Goal: Task Accomplishment & Management: Complete application form

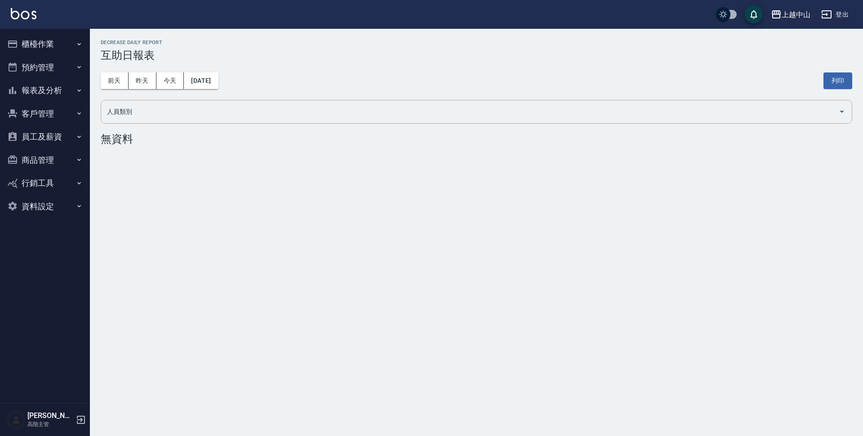
click at [69, 36] on button "櫃檯作業" at bounding box center [45, 43] width 83 height 23
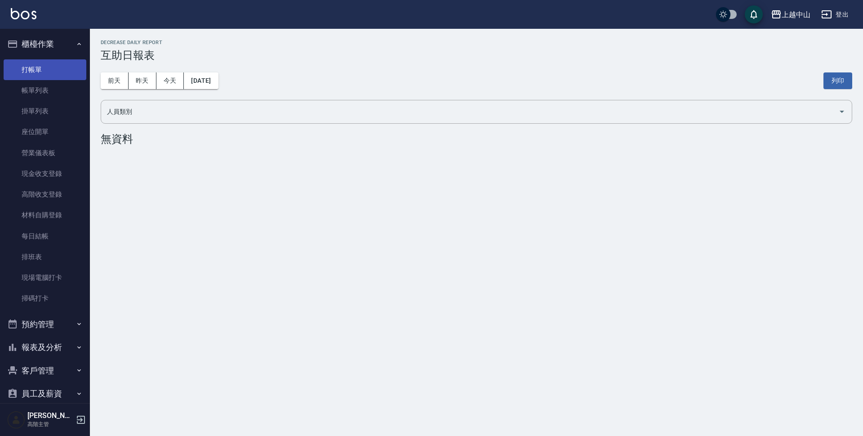
click at [77, 75] on link "打帳單" at bounding box center [45, 69] width 83 height 21
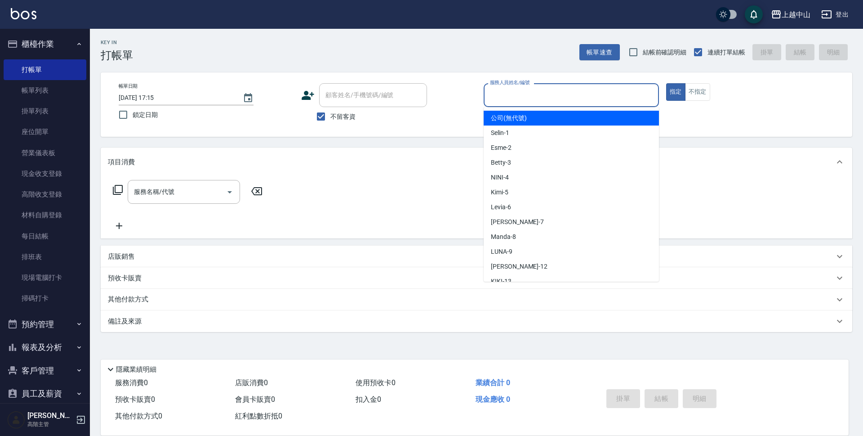
click at [589, 93] on input "服務人員姓名/編號" at bounding box center [571, 95] width 167 height 16
type input "Esme-2"
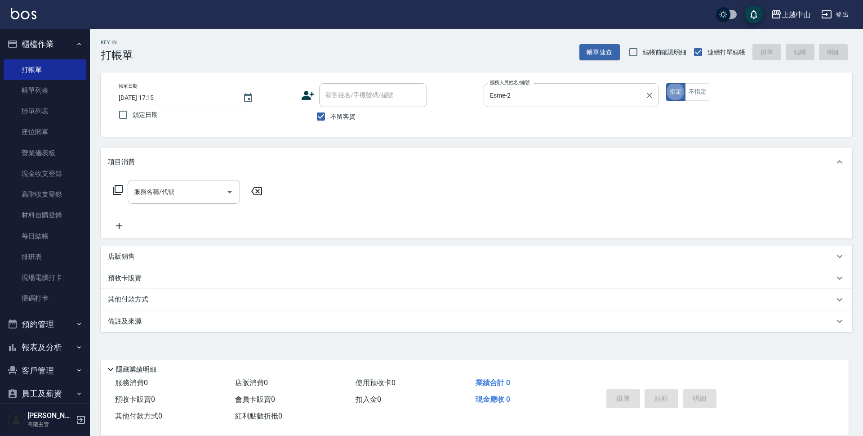
type button "true"
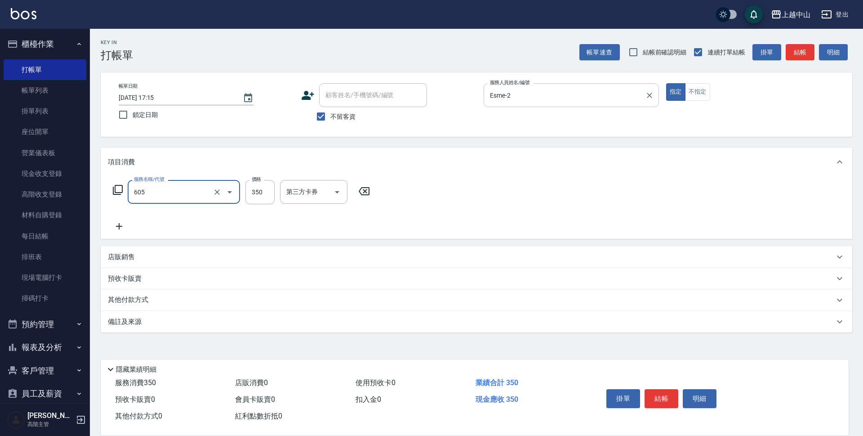
type input "洗髮 (女)(605)"
type input "400"
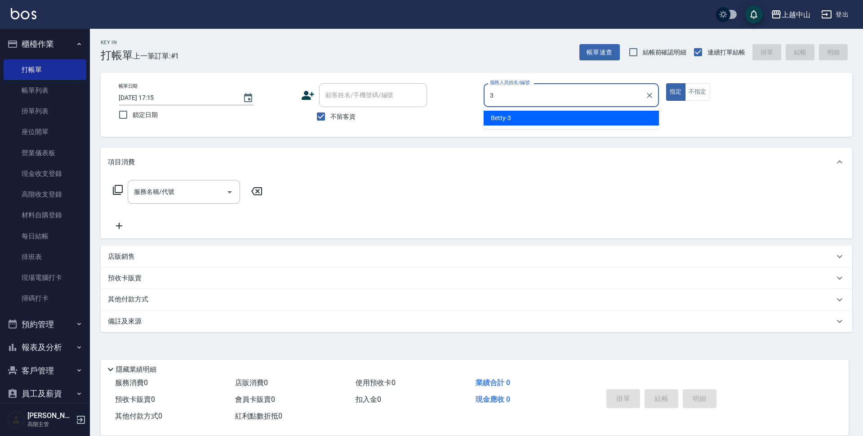
type input "Betty-3"
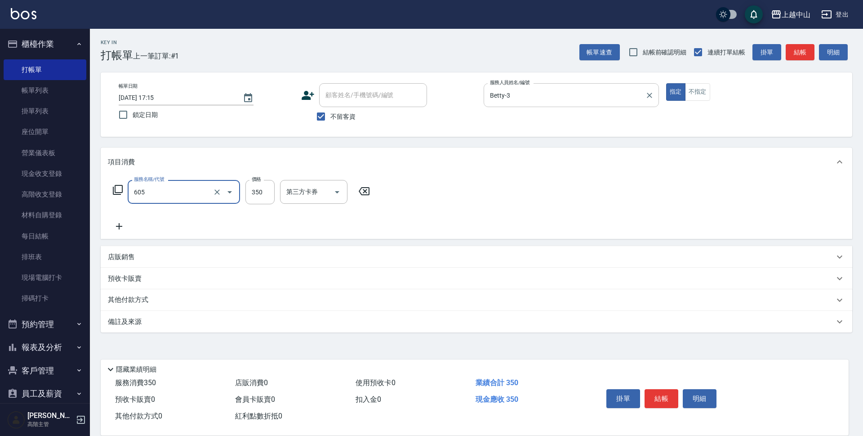
type input "洗髮 (女)(605)"
type input "400"
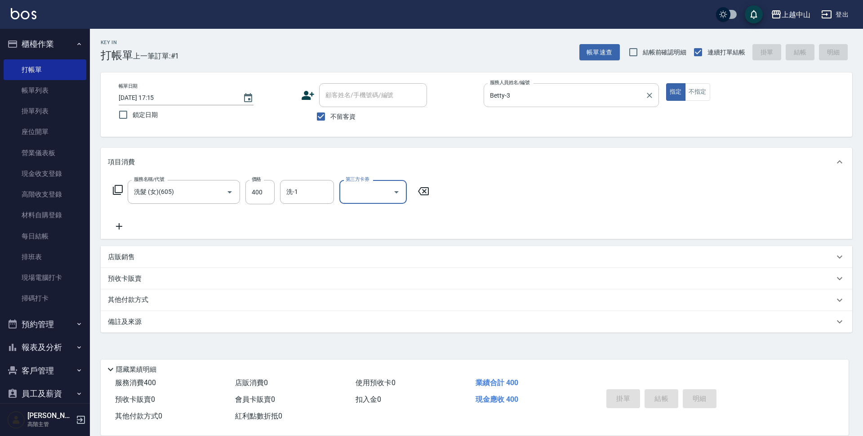
type input "[DATE] 17:16"
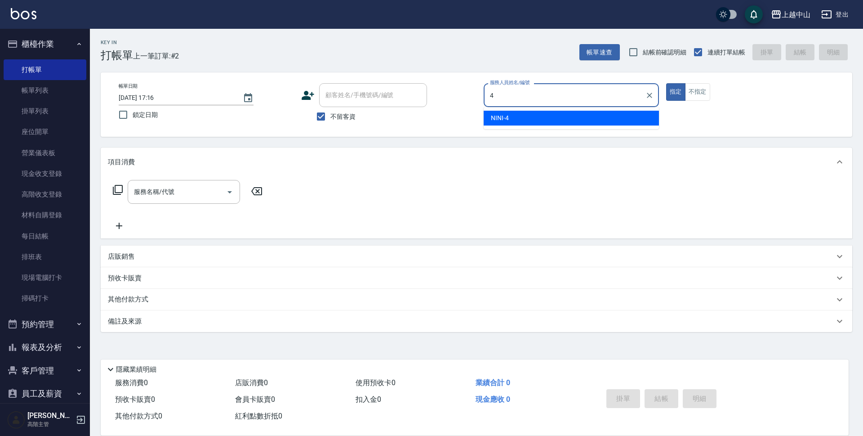
type input "NINI-4"
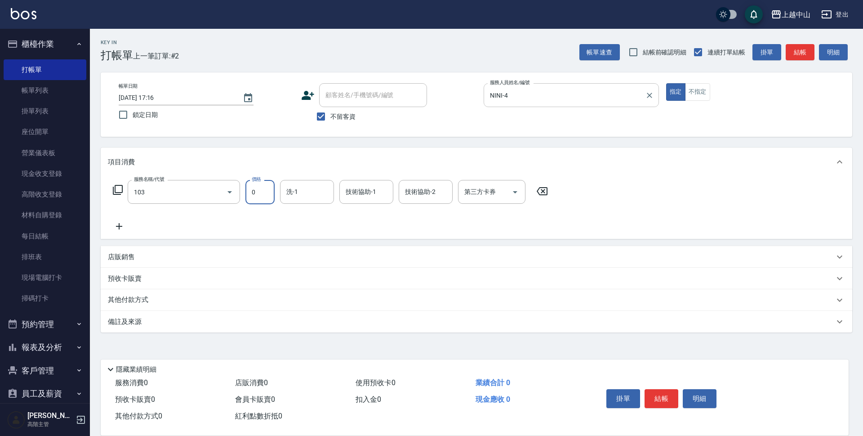
type input "頭皮系列消卡949(103)"
type input "鴨鴨-30"
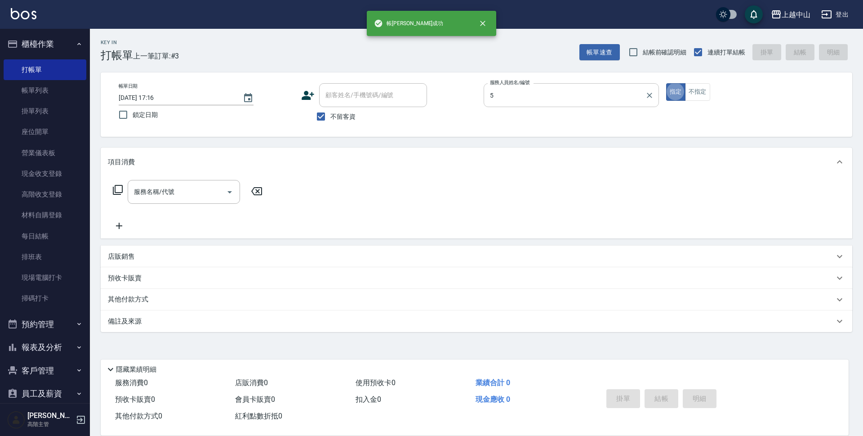
type input "Kimi-5"
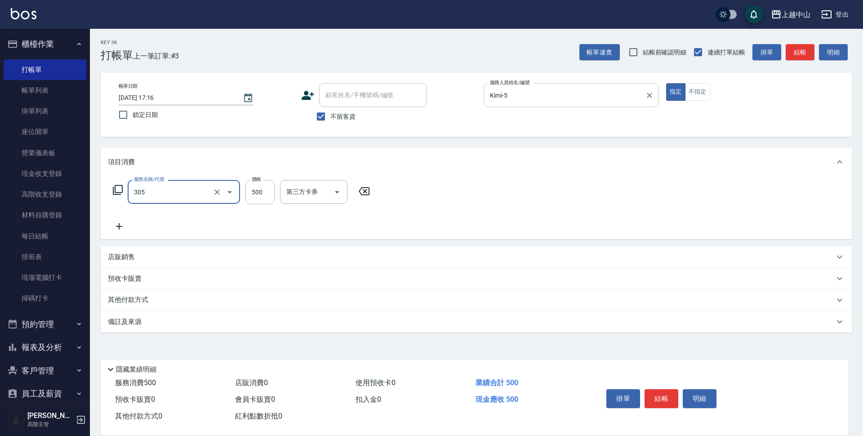
type input "剪髮(305)"
type input "500"
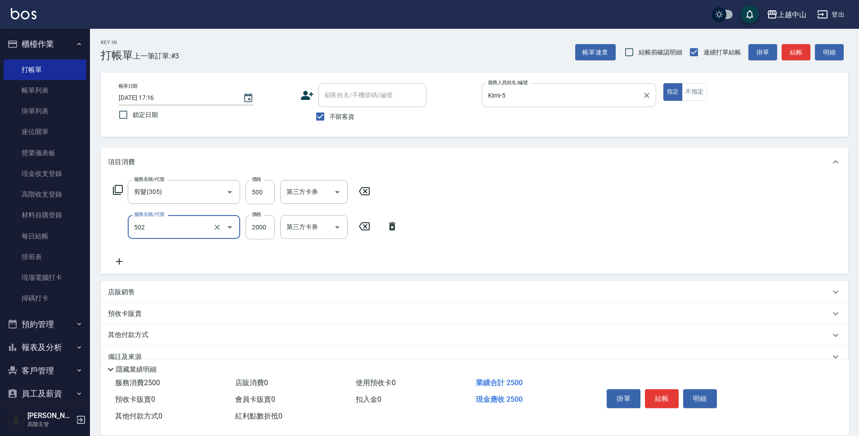
type input "染髮2000以上(502)"
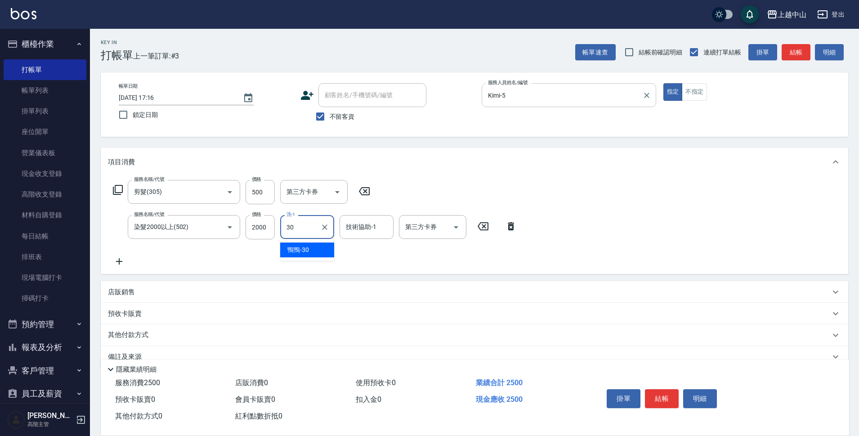
type input "鴨鴨-30"
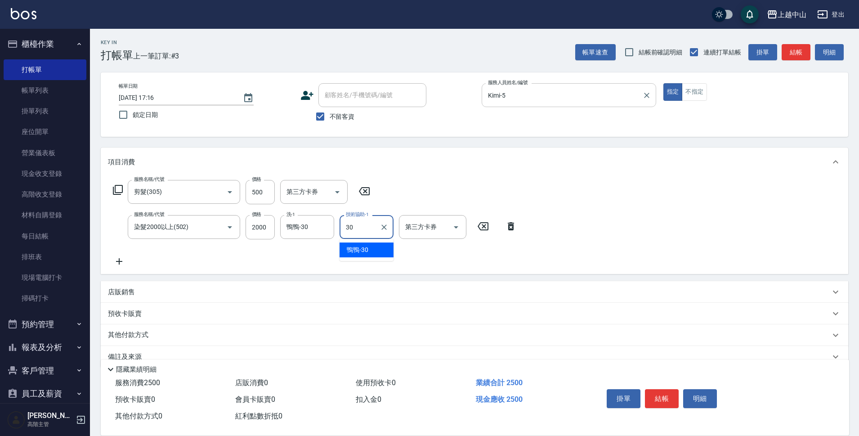
type input "鴨鴨-30"
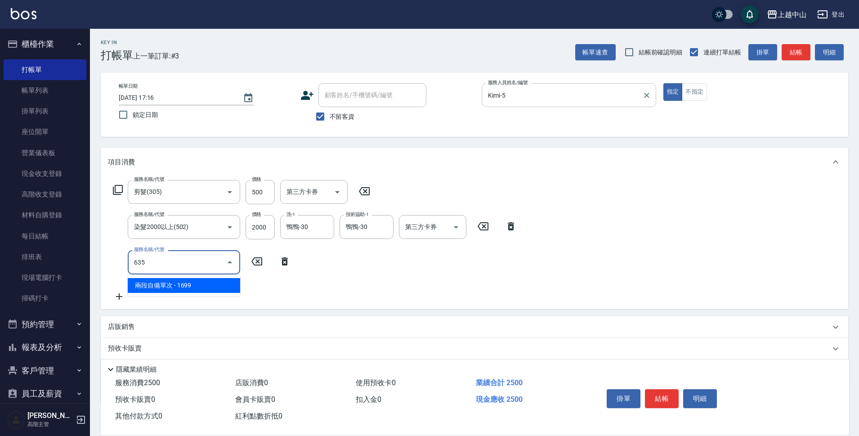
type input "兩段自備單次(635)"
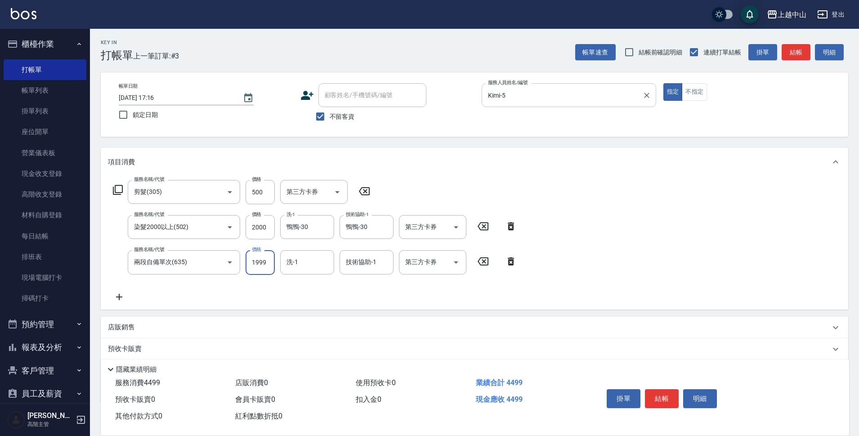
type input "1999"
type input "鴨鴨-30"
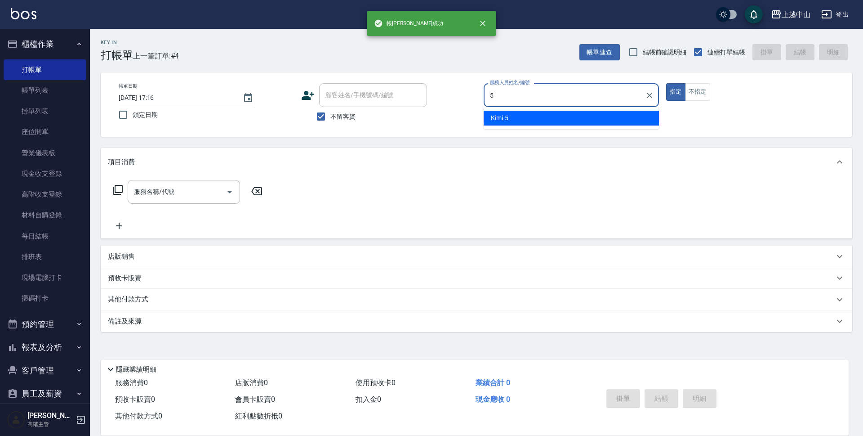
type input "Kimi-5"
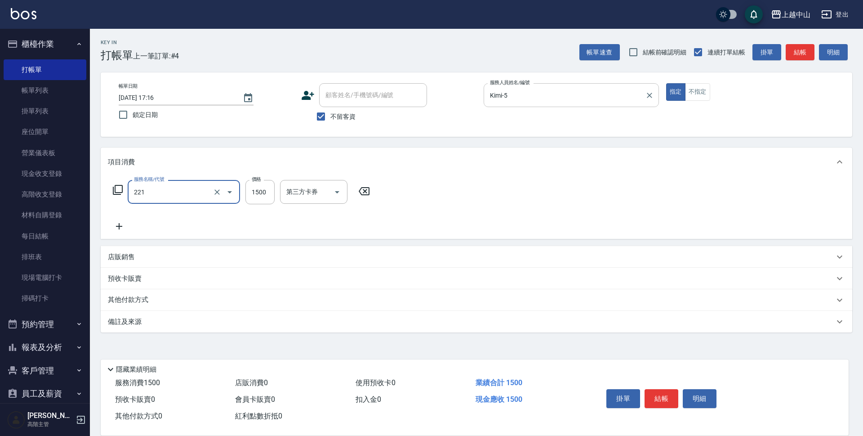
type input "燙髮自備 1500 以 下(221)"
type input "1399"
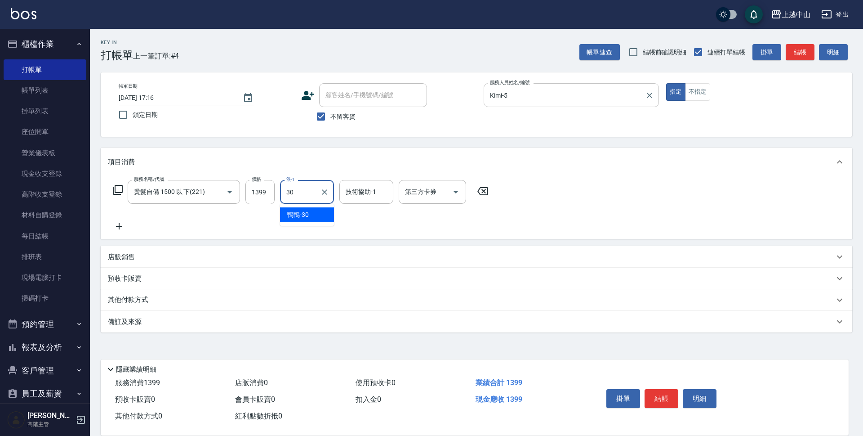
type input "鴨鴨-30"
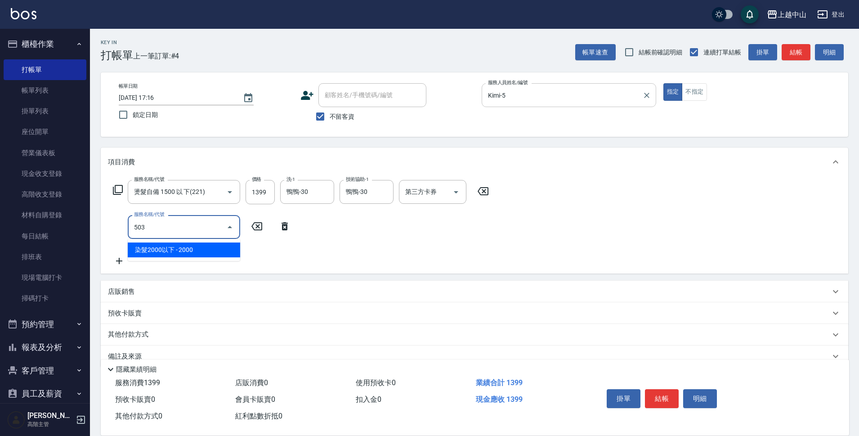
type input "染髮2000以下(503)"
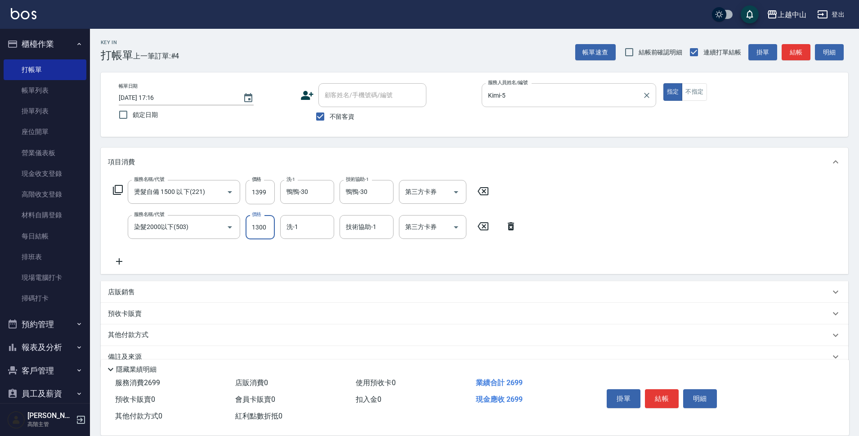
type input "1300"
type input "鴨鴨-30"
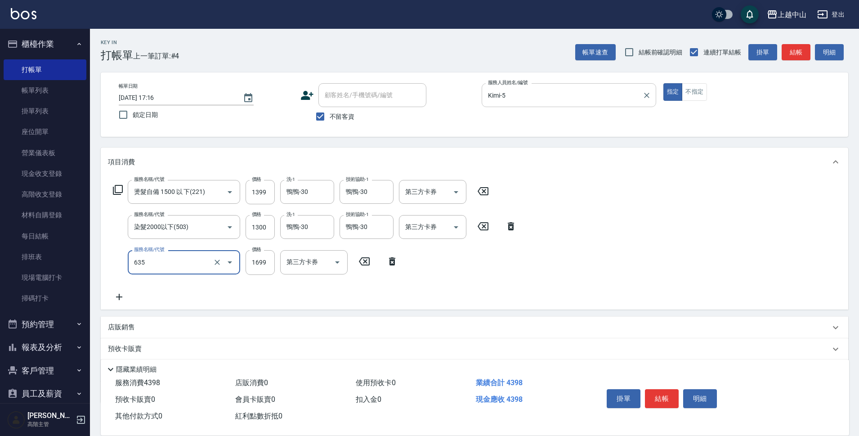
type input "兩段自備單次(635)"
type input "1999"
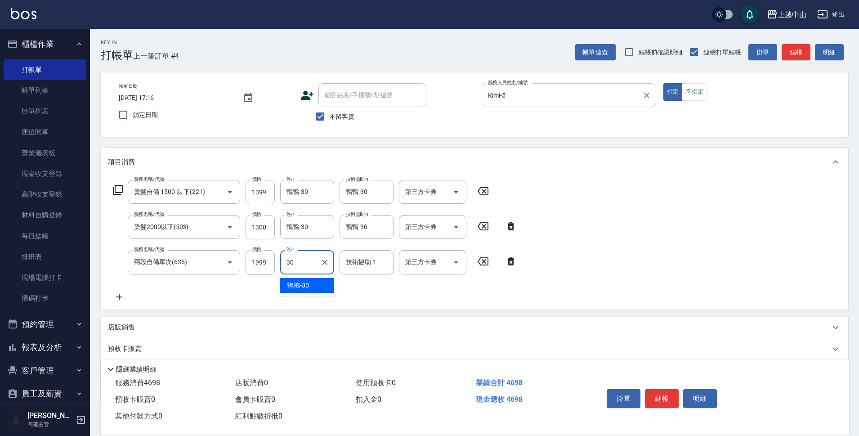
type input "鴨鴨-30"
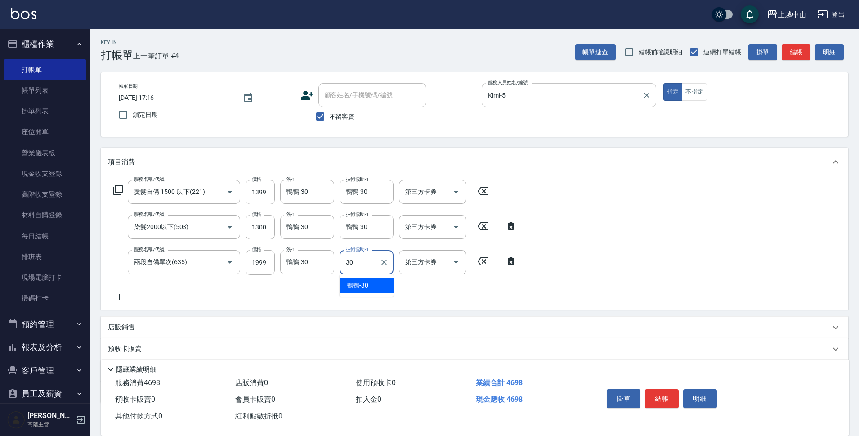
type input "鴨鴨-30"
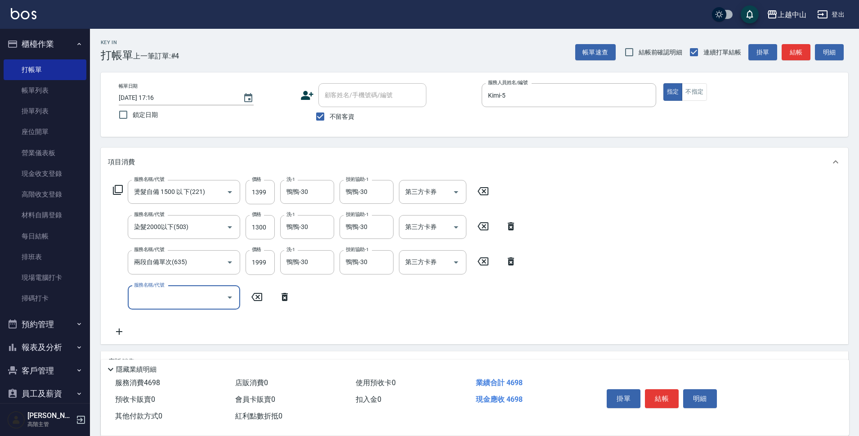
scroll to position [88, 0]
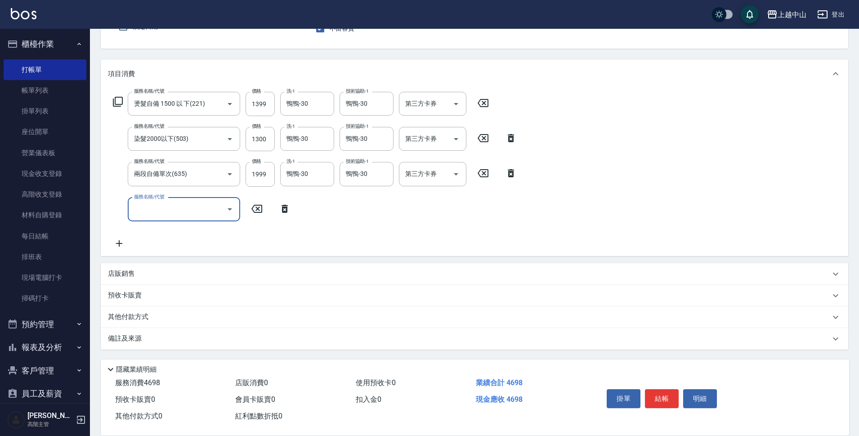
click at [143, 273] on div "店販銷售" at bounding box center [469, 273] width 722 height 9
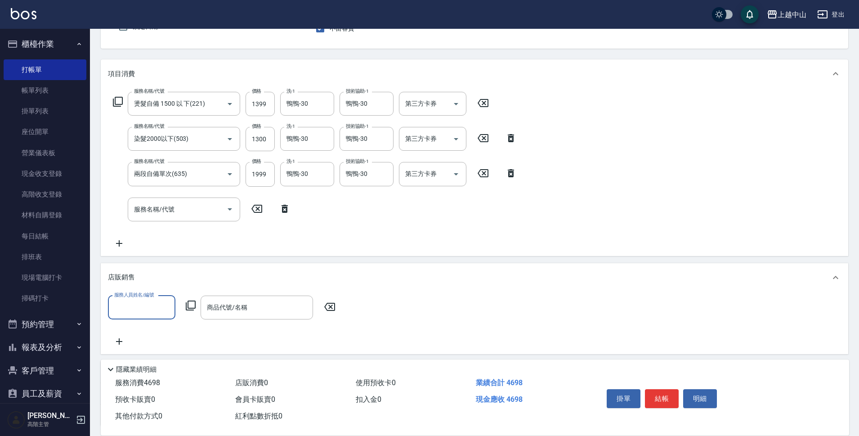
scroll to position [0, 0]
type input "Kimi-5"
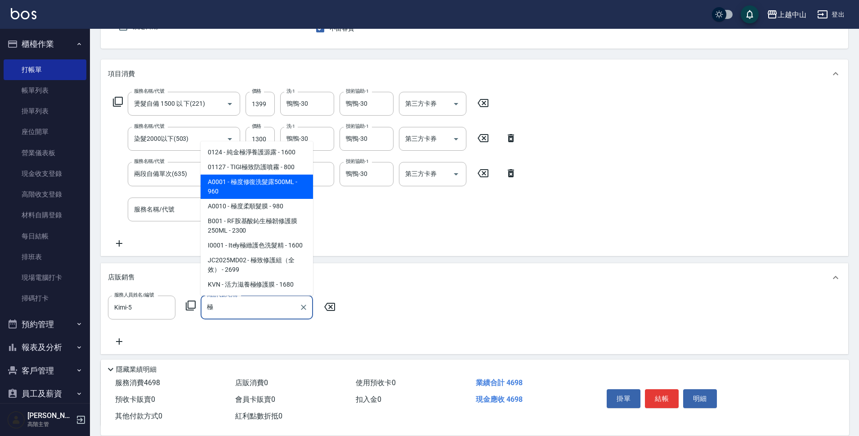
click at [263, 193] on span "A0001 - 極度修復洗髮露500ML - 960" at bounding box center [257, 186] width 112 height 24
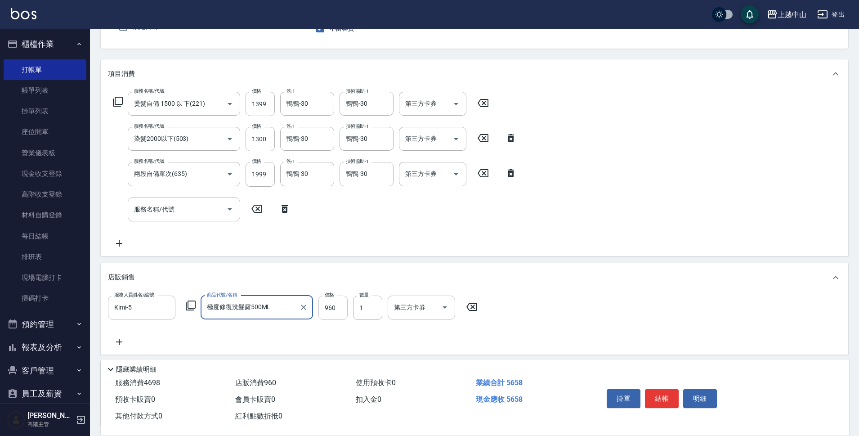
type input "極度修復洗髮露500ML"
click at [339, 308] on input "960" at bounding box center [332, 307] width 29 height 24
type input "816"
click at [152, 343] on input "服務人員姓名/編號" at bounding box center [141, 343] width 59 height 16
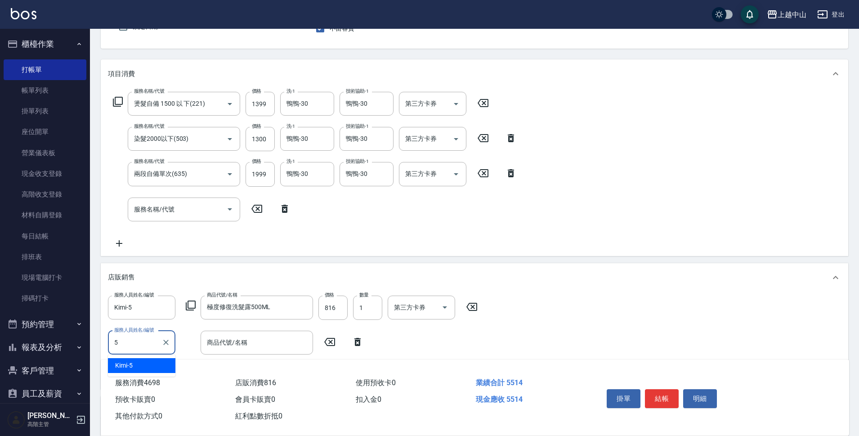
type input "Kimi-5"
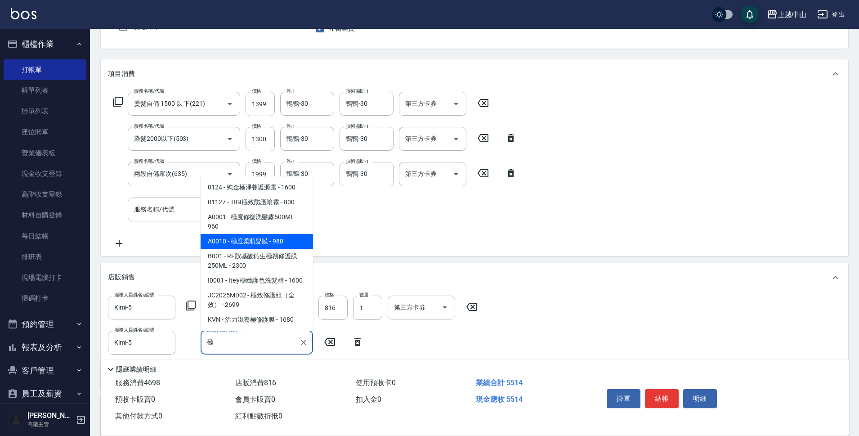
click at [294, 241] on span "A0010 - 極度柔順髮膜 - 980" at bounding box center [257, 241] width 112 height 15
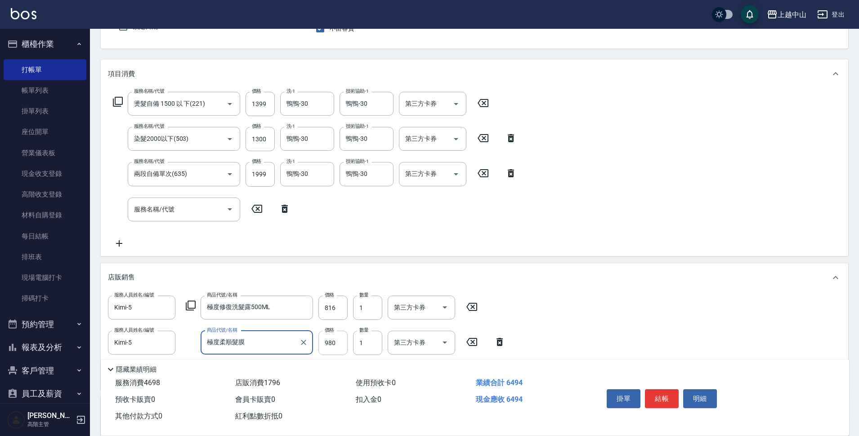
type input "極度柔順髮膜"
click at [334, 342] on input "980" at bounding box center [332, 342] width 29 height 24
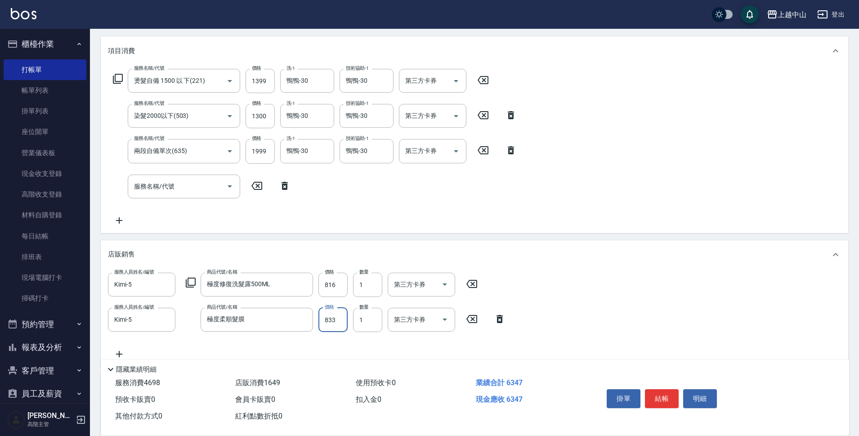
scroll to position [200, 0]
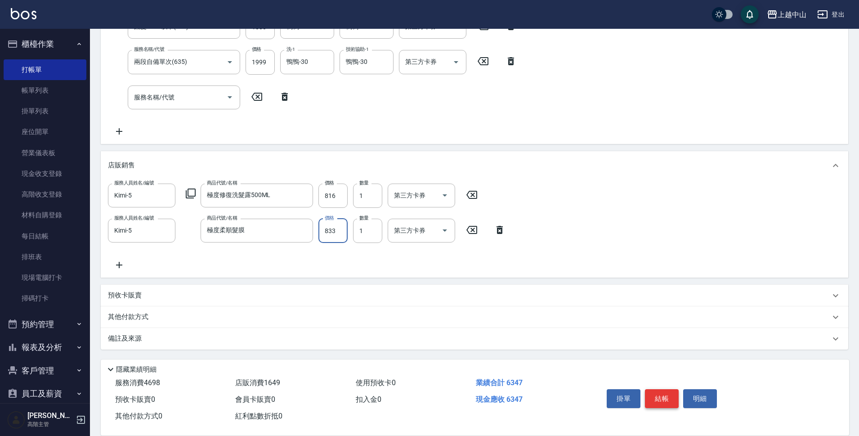
type input "833"
click at [665, 399] on button "結帳" at bounding box center [662, 398] width 34 height 19
type input "[DATE] 17:17"
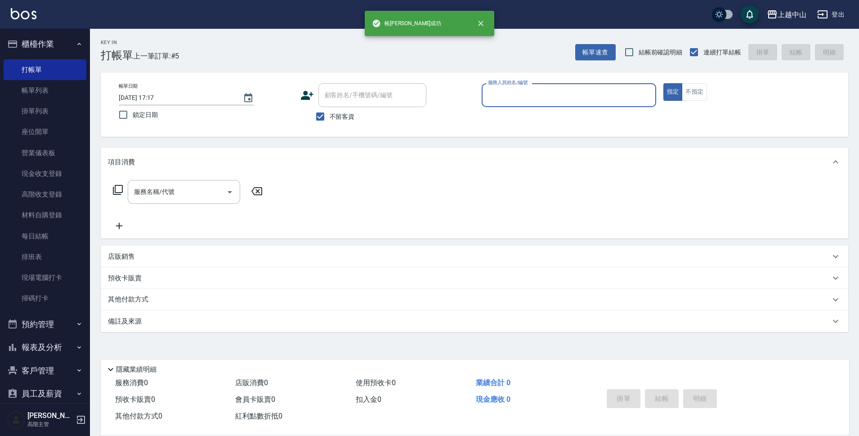
scroll to position [0, 0]
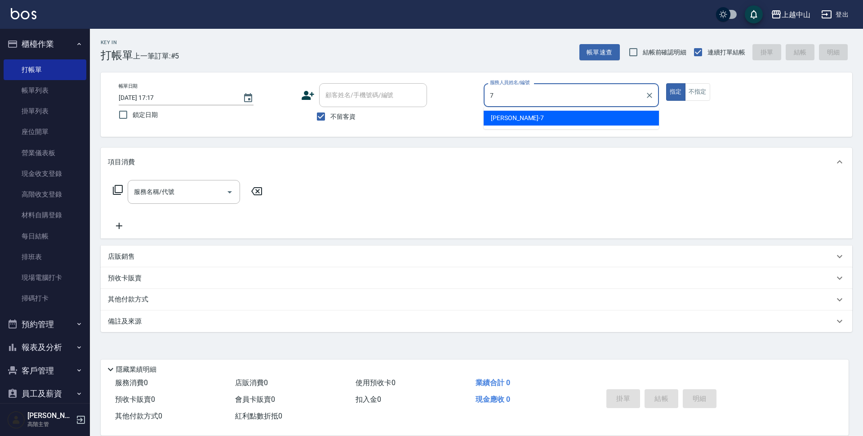
type input "[PERSON_NAME]-7"
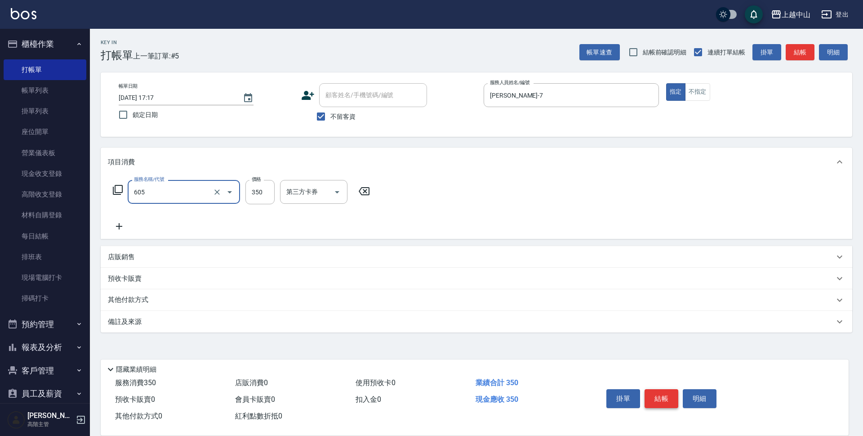
type input "洗髮 (女)(605)"
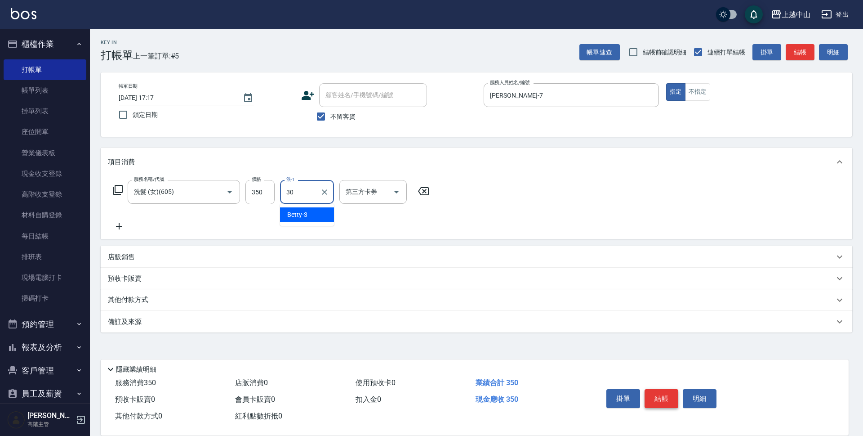
type input "鴨鴨-30"
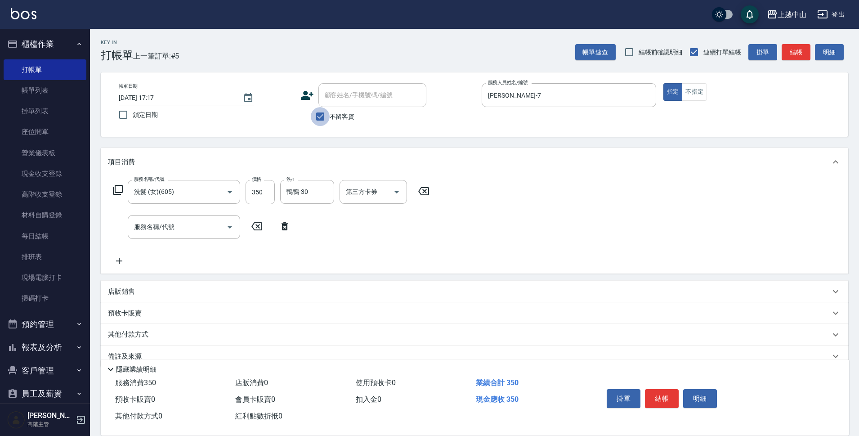
click at [319, 118] on input "不留客資" at bounding box center [320, 116] width 19 height 19
checkbox input "false"
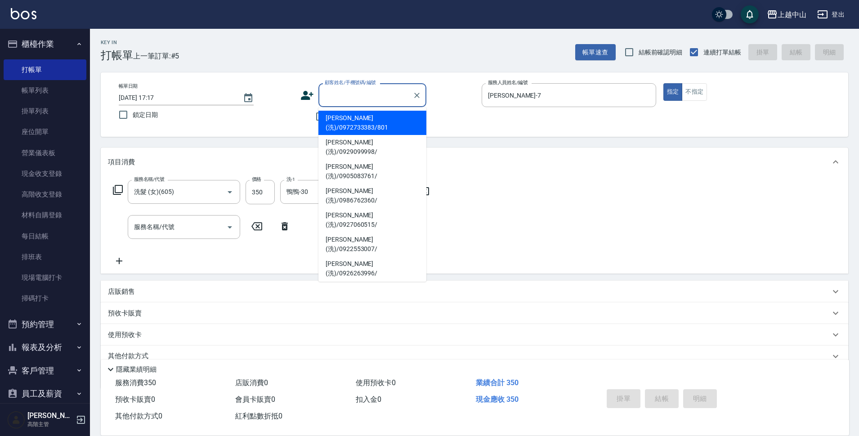
click at [332, 96] on input "顧客姓名/手機號碼/編號" at bounding box center [365, 95] width 86 height 16
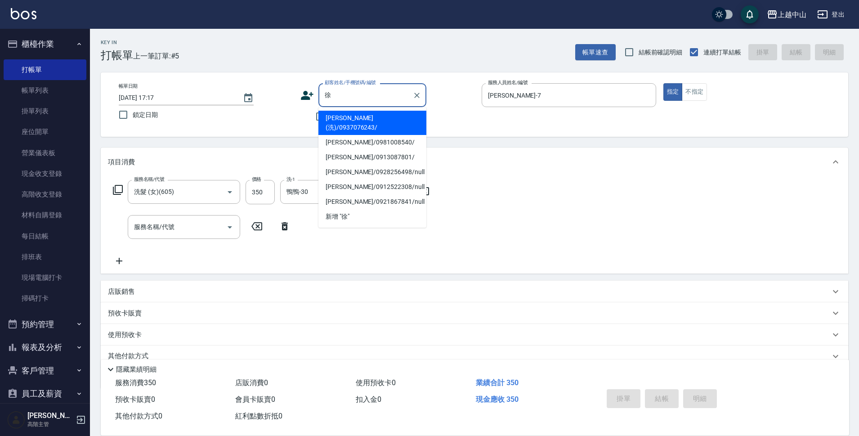
click at [371, 125] on li "[PERSON_NAME](洗)/0937076243/" at bounding box center [372, 123] width 108 height 24
type input "[PERSON_NAME](洗)/0937076243/"
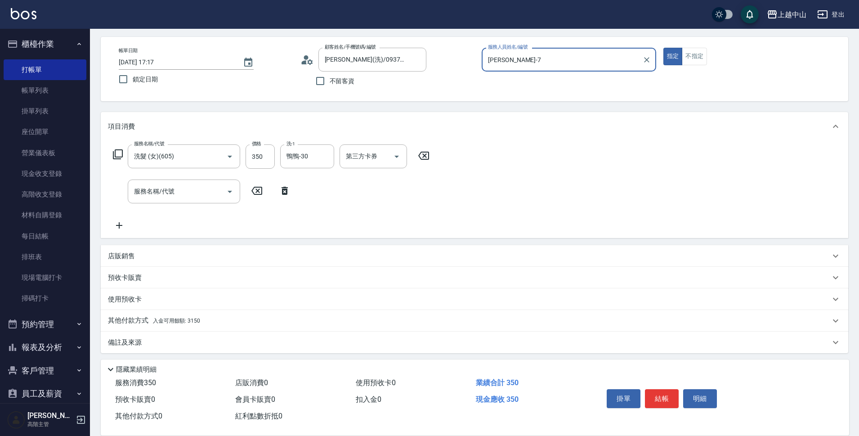
scroll to position [39, 0]
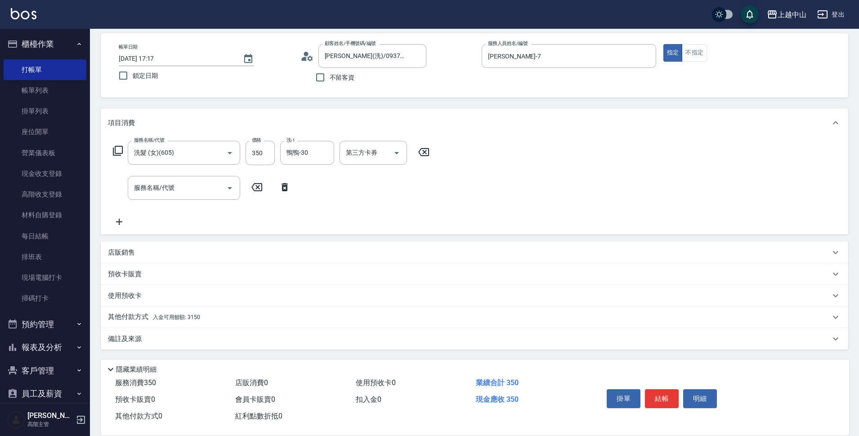
click at [189, 314] on span "入金可用餘額: 3150" at bounding box center [176, 317] width 47 height 6
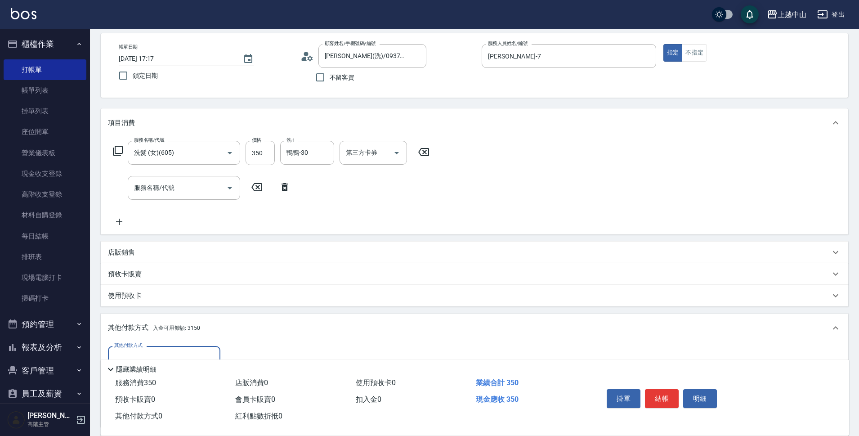
scroll to position [145, 0]
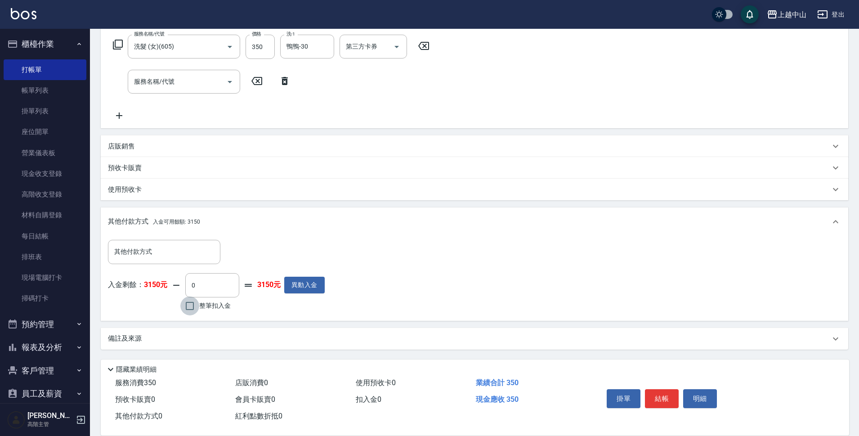
click at [183, 310] on input "整筆扣入金" at bounding box center [189, 305] width 19 height 19
checkbox input "true"
type input "350"
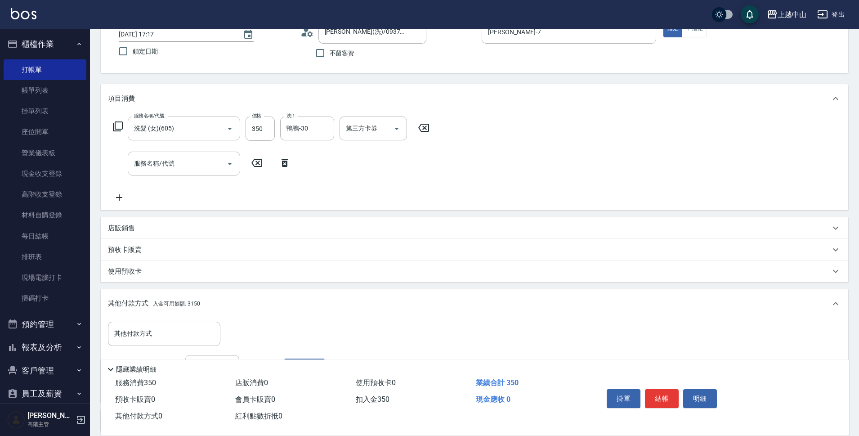
scroll to position [0, 0]
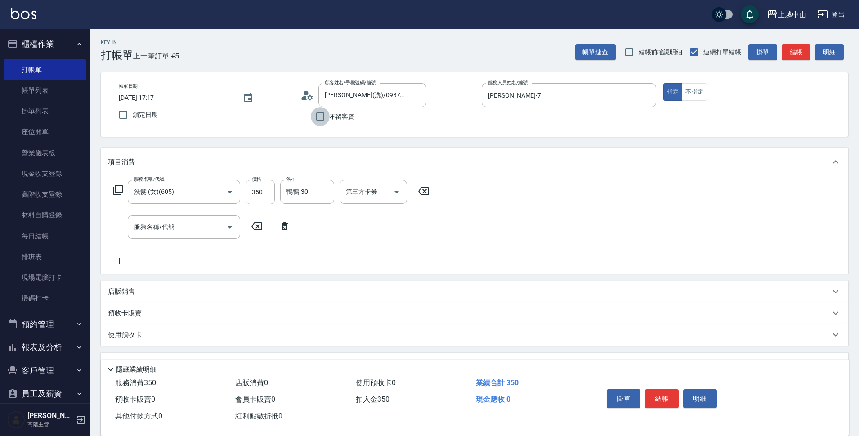
click at [318, 116] on input "不留客資" at bounding box center [320, 116] width 19 height 19
checkbox input "true"
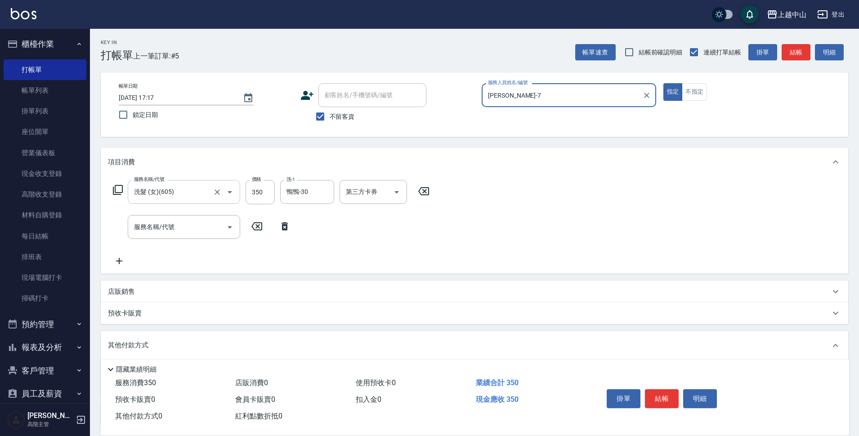
click at [202, 190] on input "洗髮 (女)(605)" at bounding box center [171, 192] width 79 height 16
type input "洗+剪(811)"
type input "600"
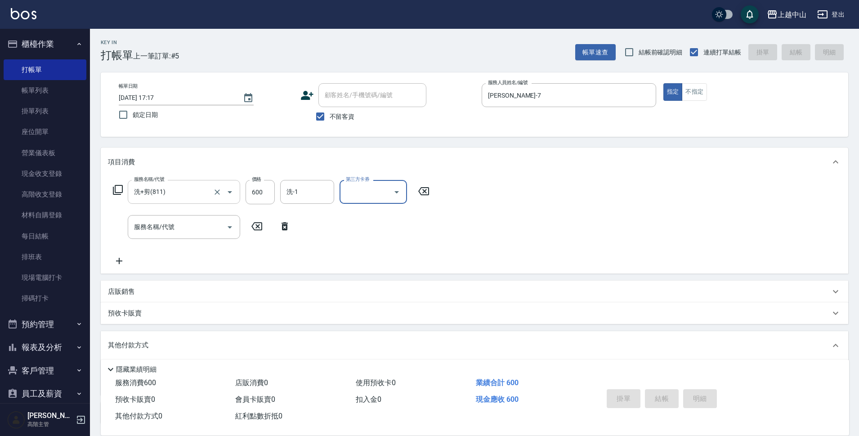
type input "[DATE] 17:28"
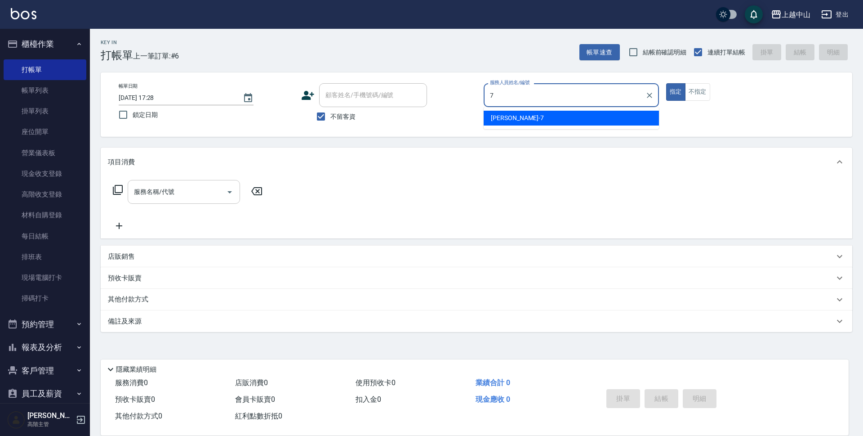
type input "[PERSON_NAME]-7"
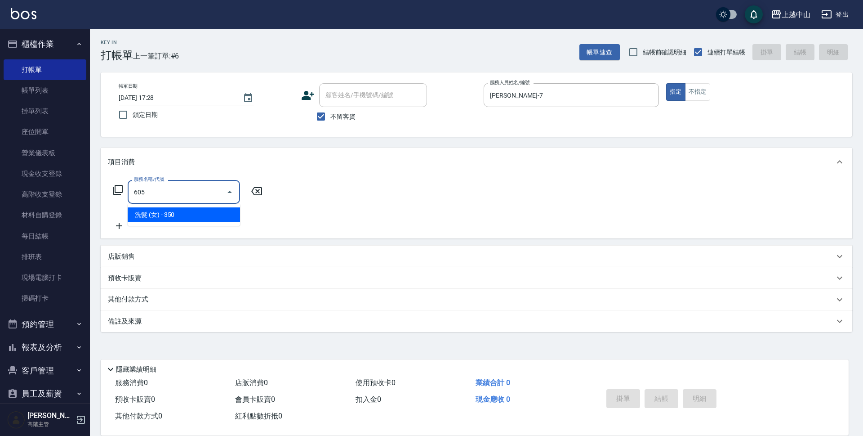
type input "洗髮 (女)(605)"
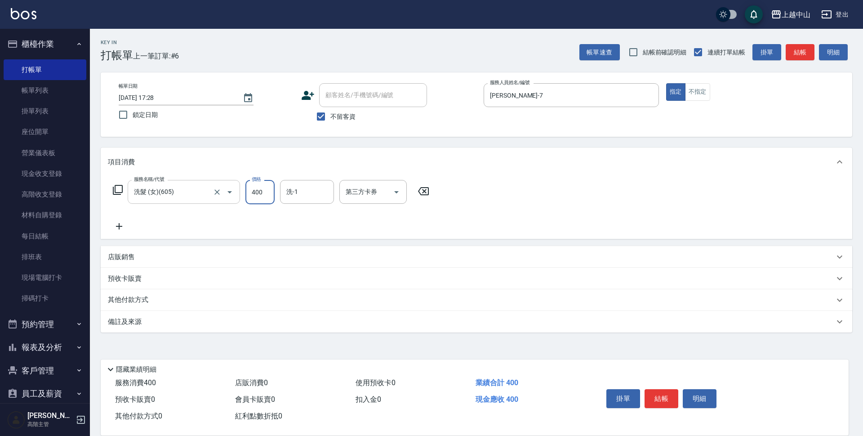
type input "400"
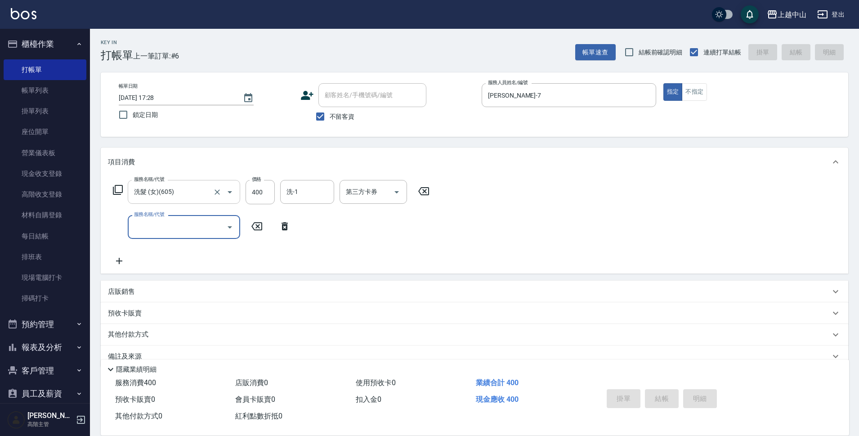
type input "[DATE] 17:29"
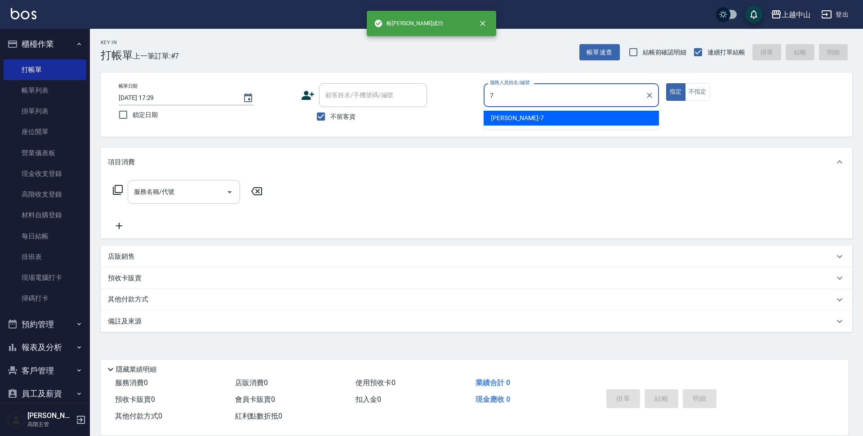
type input "[PERSON_NAME]-7"
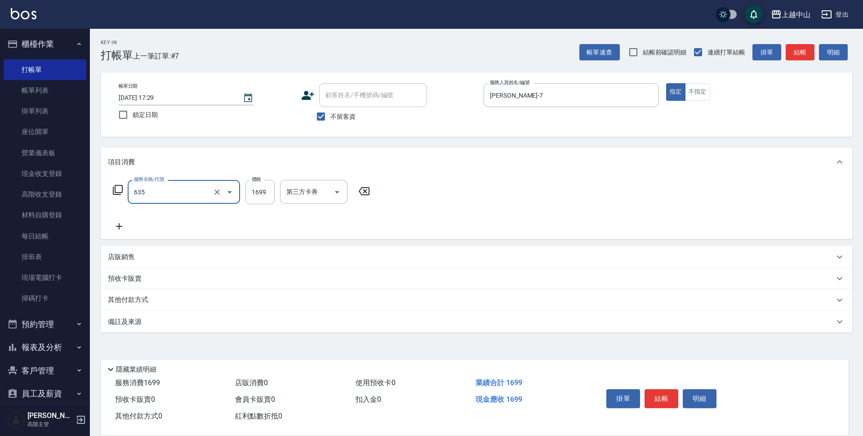
type input "兩段自備單次(635)"
type input "1000"
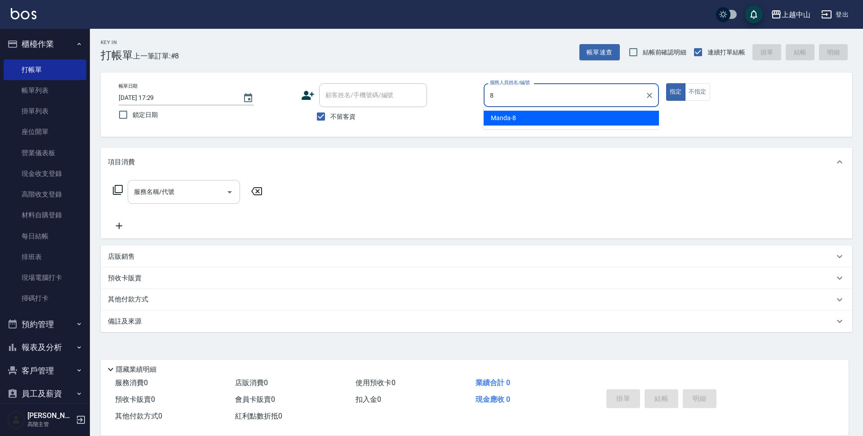
type input "Manda-8"
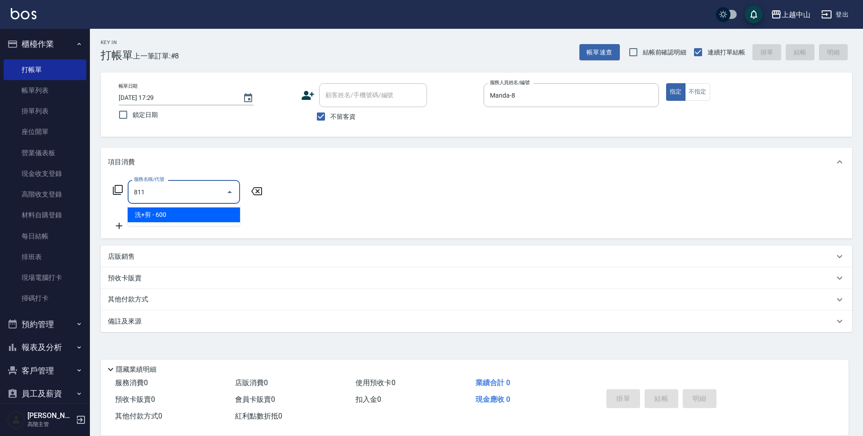
type input "洗+剪(811)"
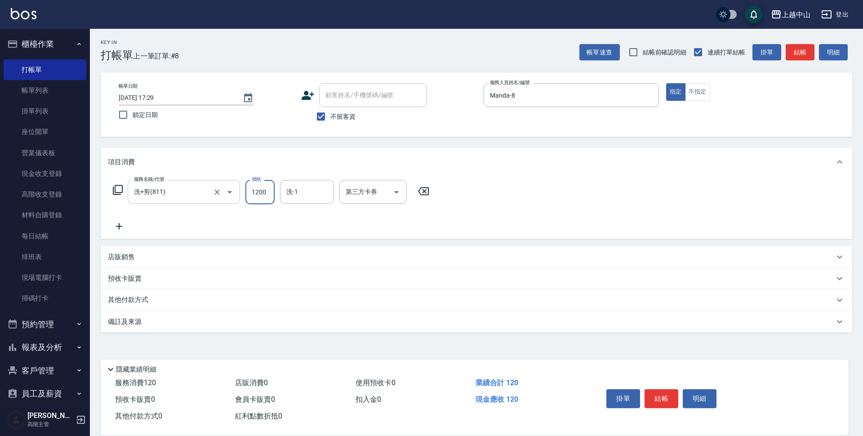
type input "1200"
type input "[PERSON_NAME]-39"
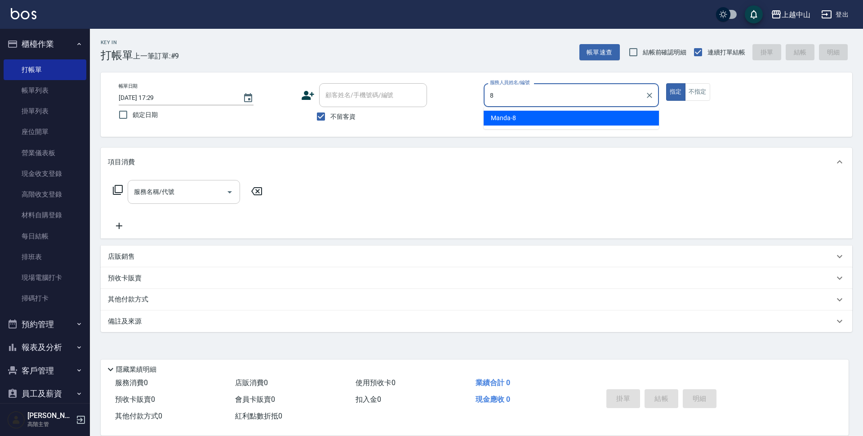
type input "Manda-8"
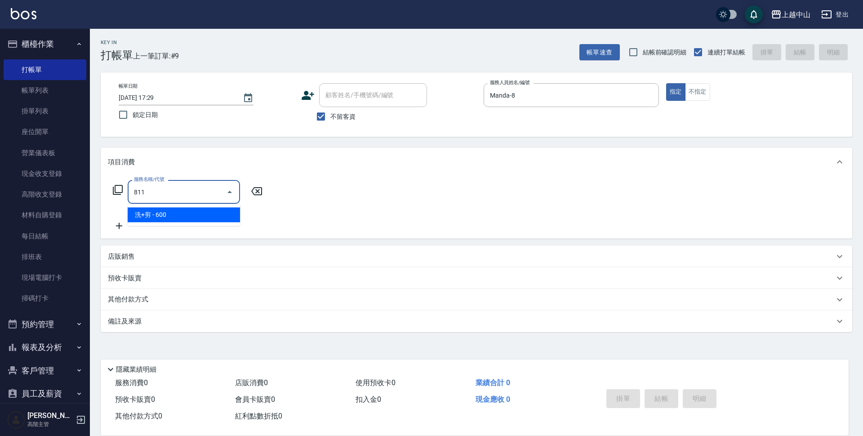
type input "洗+剪(811)"
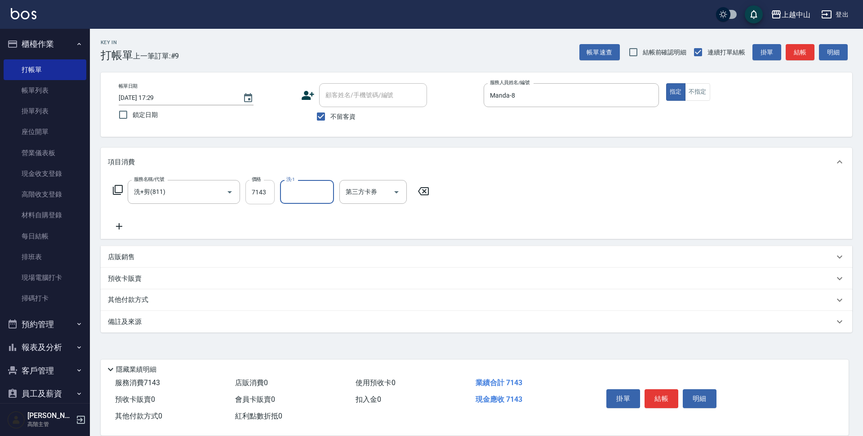
click at [271, 190] on input "7143" at bounding box center [259, 192] width 29 height 24
type input "714"
type input "[PERSON_NAME]-39"
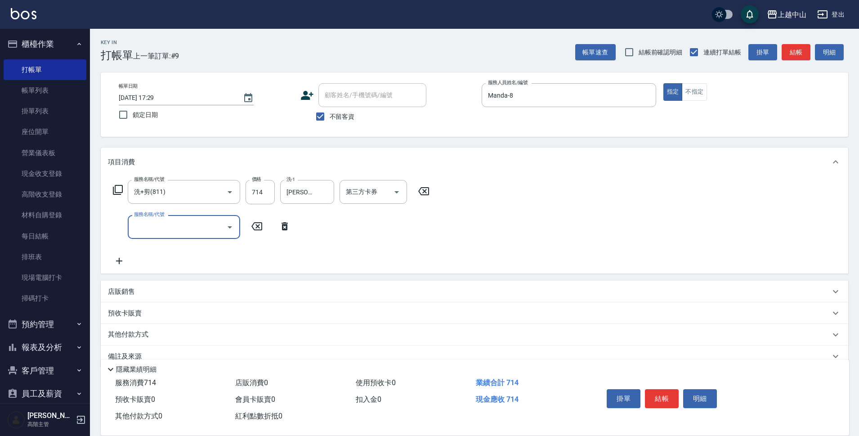
scroll to position [18, 0]
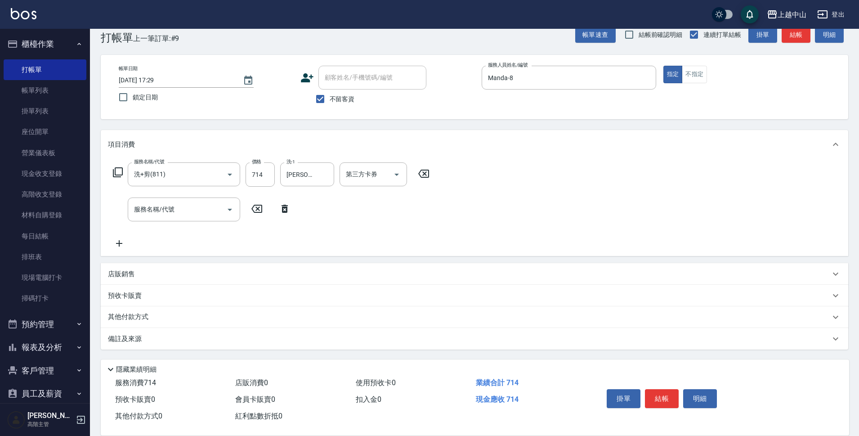
click at [125, 317] on p "其他付款方式" at bounding box center [130, 317] width 45 height 10
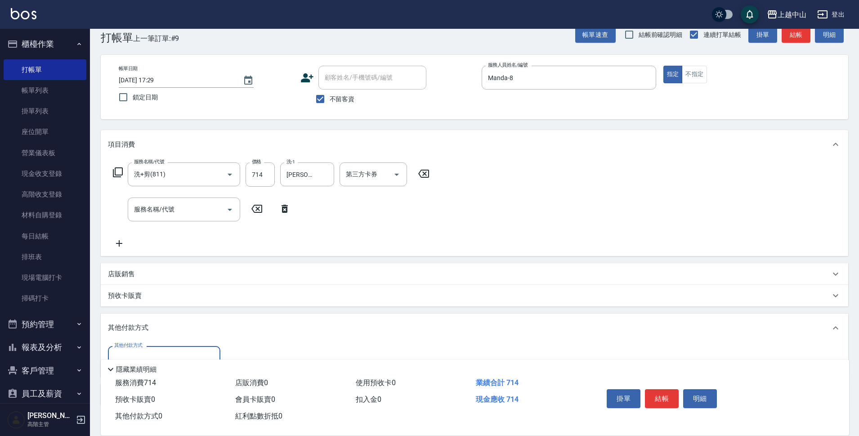
scroll to position [0, 0]
click at [145, 352] on input "其他付款方式" at bounding box center [164, 358] width 104 height 16
click at [152, 337] on span "信用卡" at bounding box center [164, 334] width 112 height 15
type input "信用卡"
type input "714"
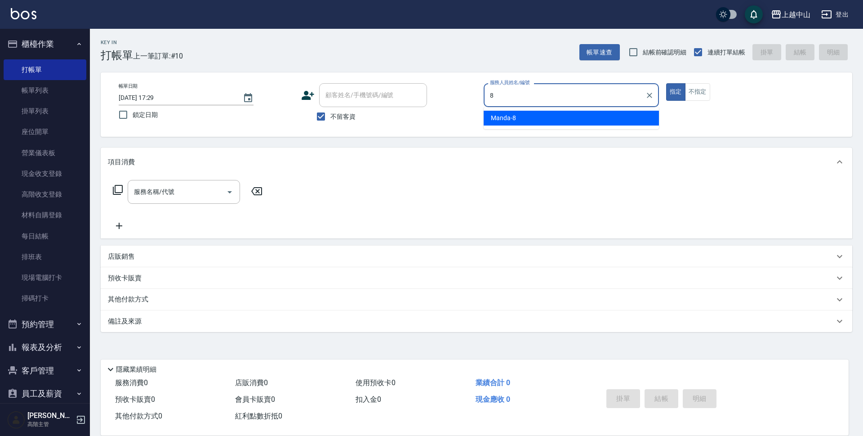
type input "Manda-8"
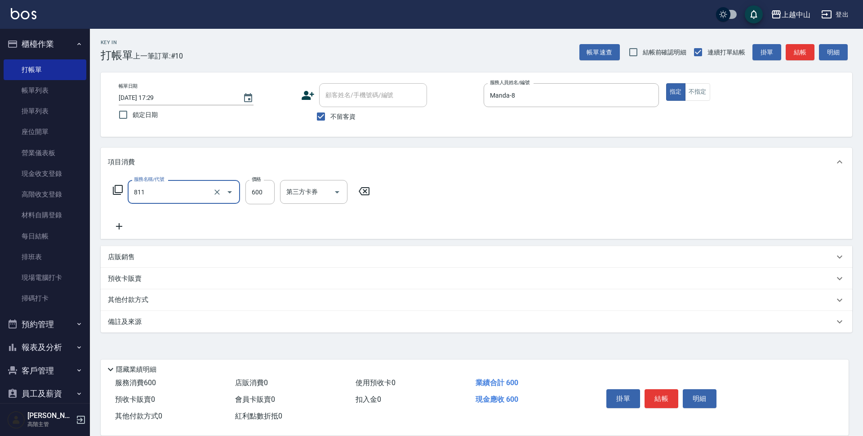
type input "洗+剪(811)"
click at [245, 185] on div "服務名稱/代號 洗+剪(811) 服務名稱/代號 價格 7800 價格 洗-1 洗-1 第三方卡券 第三方卡券" at bounding box center [271, 192] width 327 height 24
click at [254, 190] on input "7800" at bounding box center [259, 192] width 29 height 24
type input "700"
click at [330, 186] on div "洗-1" at bounding box center [307, 192] width 54 height 24
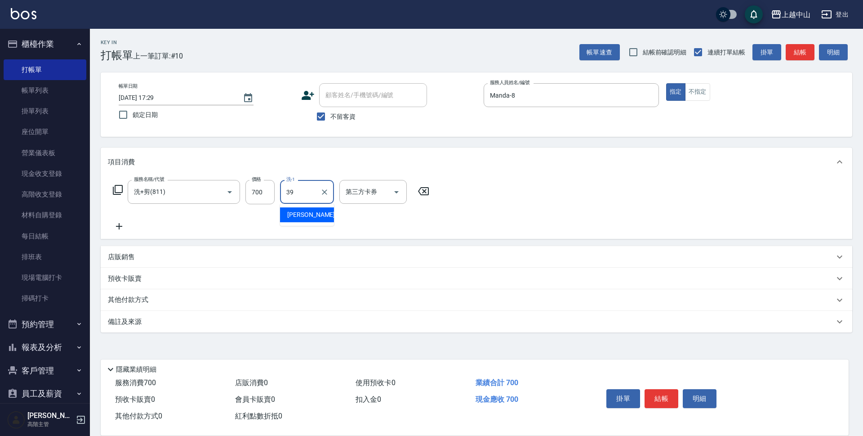
type input "[PERSON_NAME]-39"
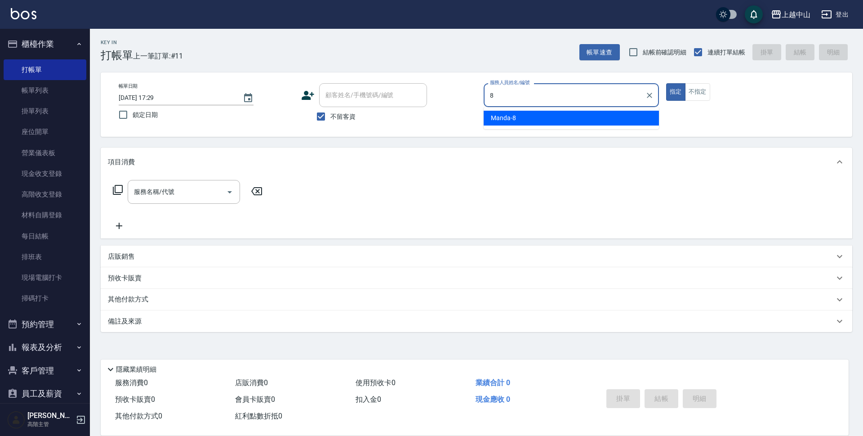
type input "Manda-8"
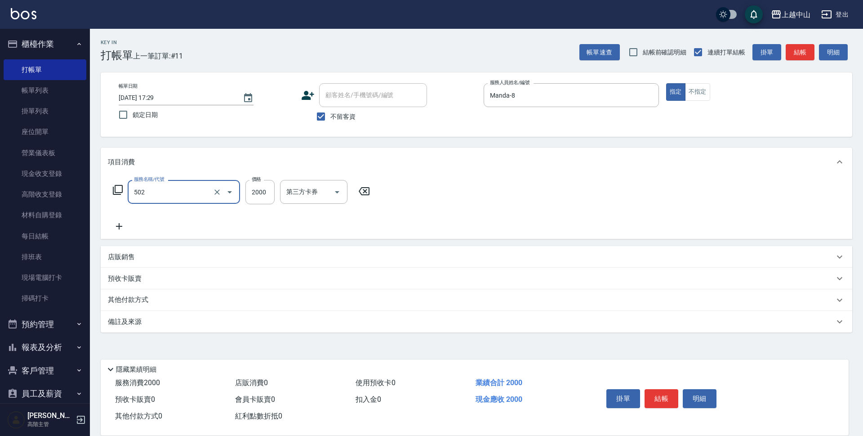
type input "染髮2000以上(502)"
type input "2999"
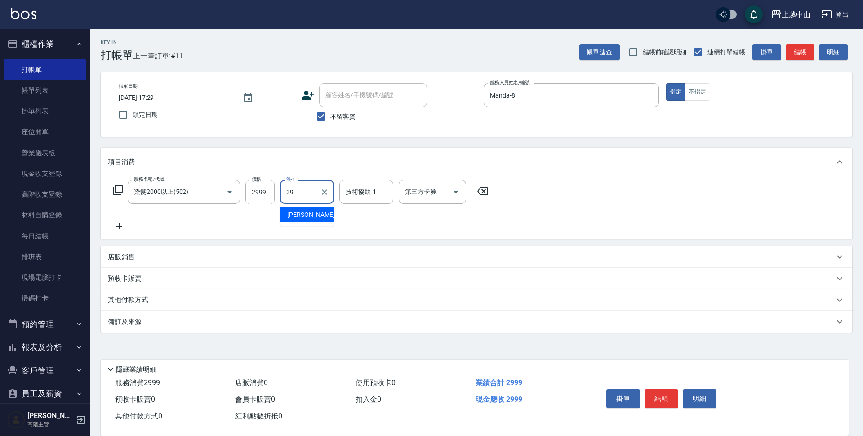
type input "[PERSON_NAME]-39"
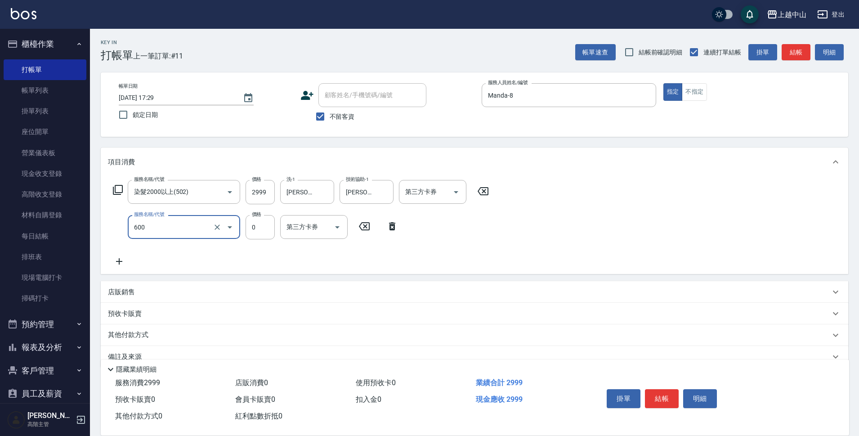
type input "洗髮(免費)(600)"
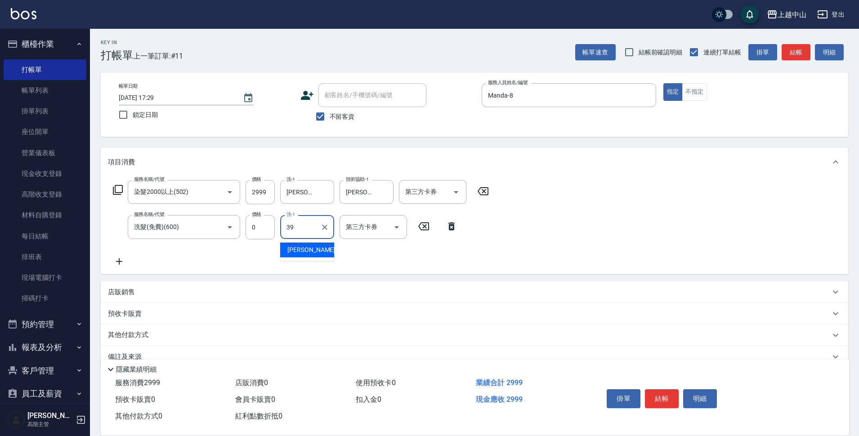
type input "[PERSON_NAME]-39"
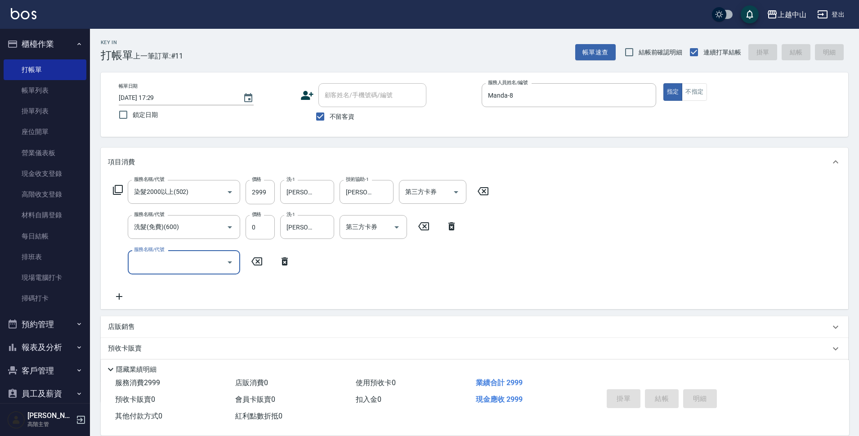
type input "[DATE] 17:30"
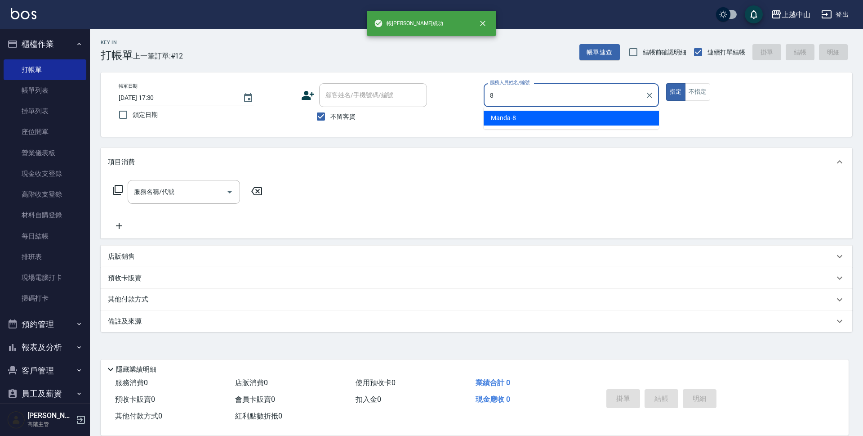
type input "Manda-8"
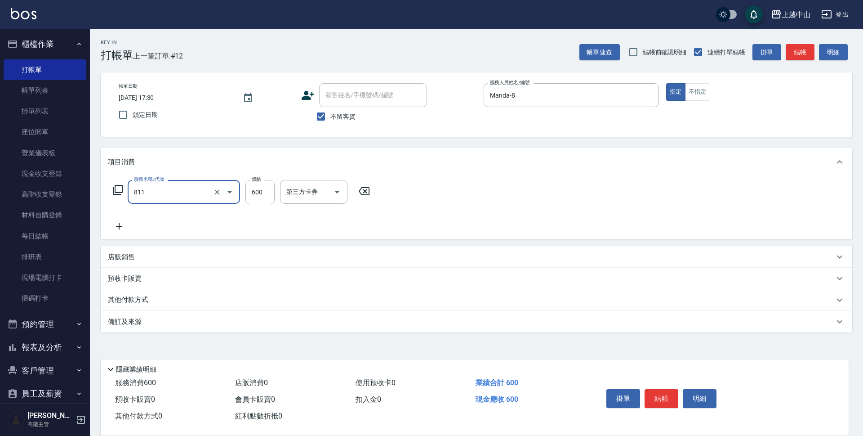
type input "洗+剪(811)"
type input "700"
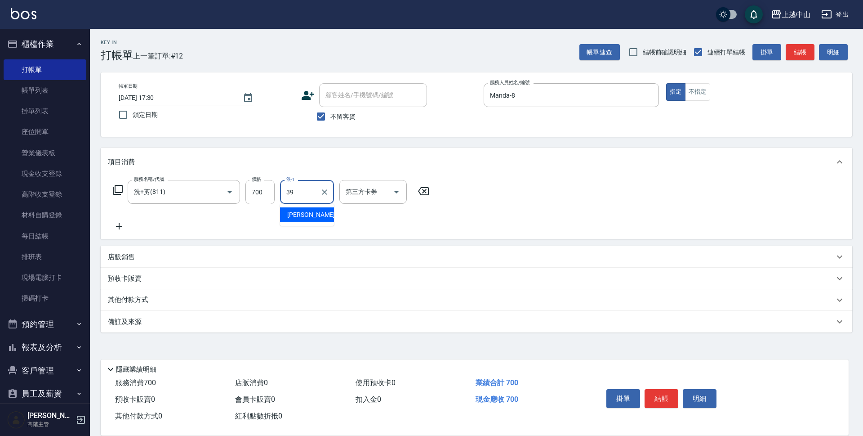
type input "[PERSON_NAME]-39"
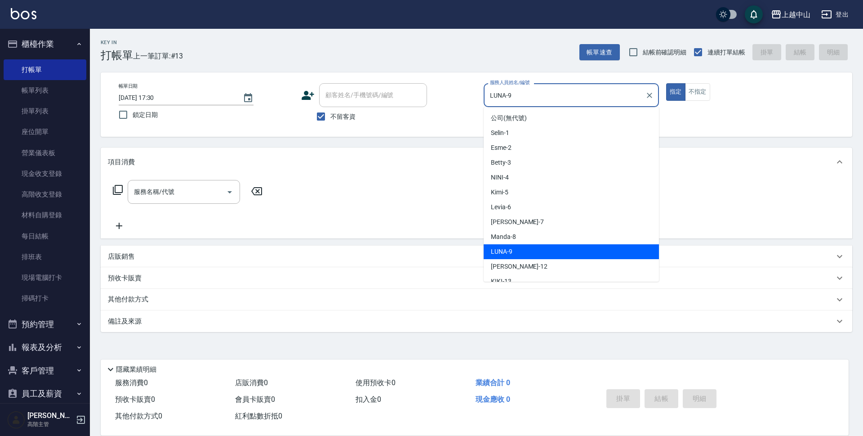
click at [578, 101] on input "LUNA-9" at bounding box center [565, 95] width 154 height 16
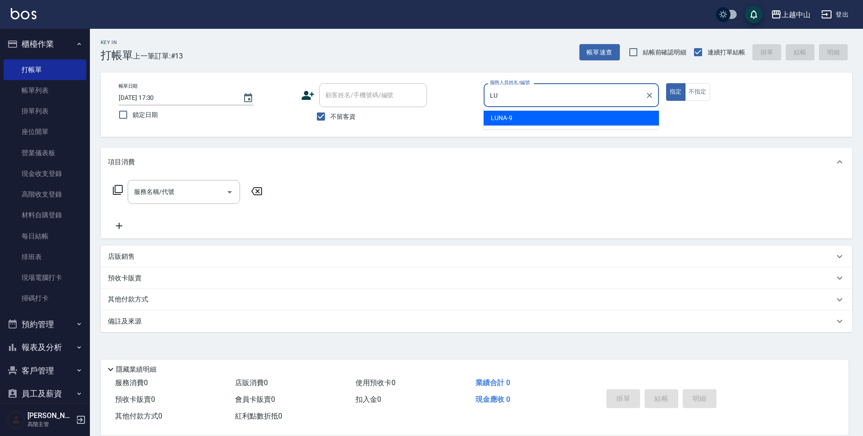
type input "L"
type input "[PERSON_NAME]-12"
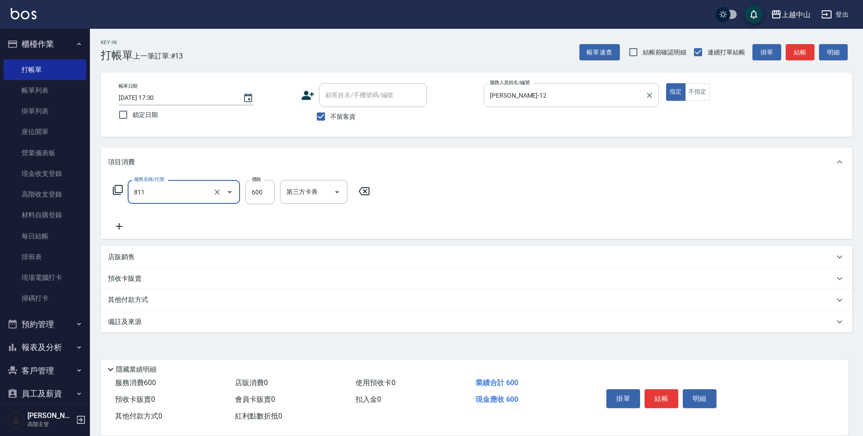
type input "洗+剪(811)"
type input "620"
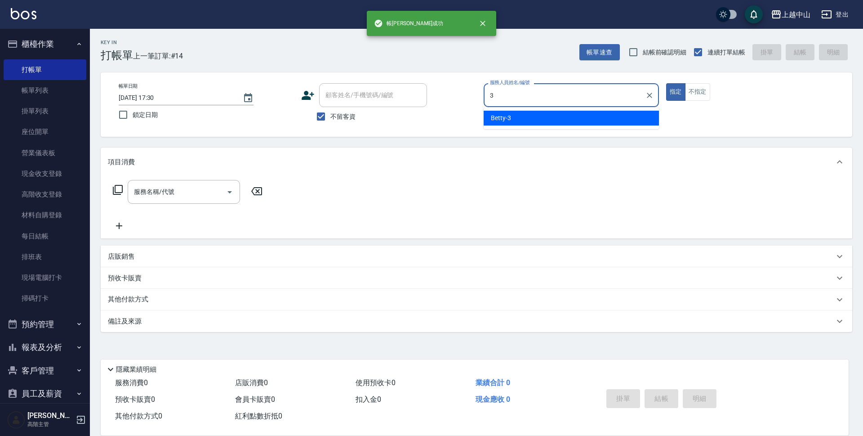
type input "Betty-3"
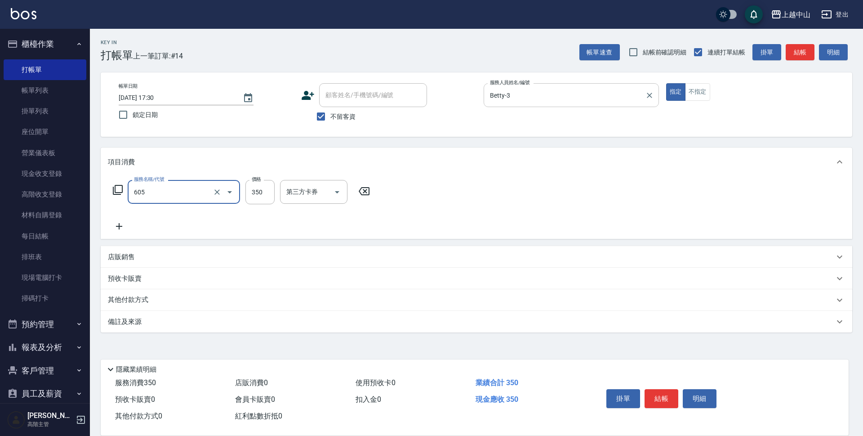
type input "洗髮 (女)(605)"
click at [316, 119] on input "不留客資" at bounding box center [321, 116] width 19 height 19
checkbox input "false"
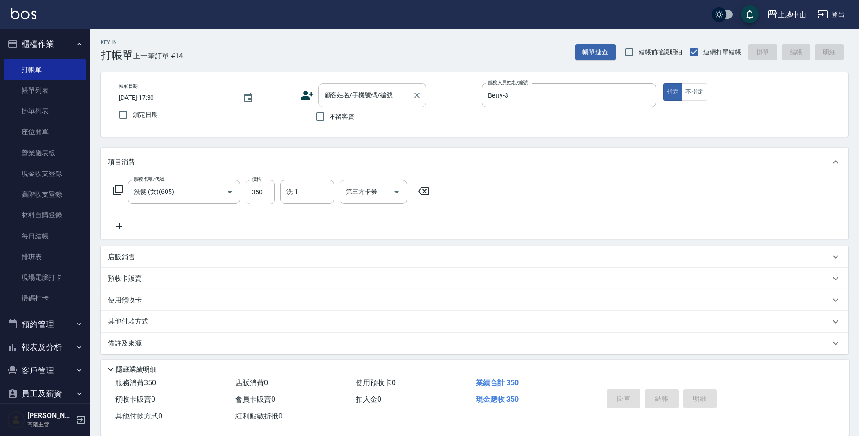
click at [335, 106] on div "顧客姓名/手機號碼/編號" at bounding box center [372, 95] width 108 height 24
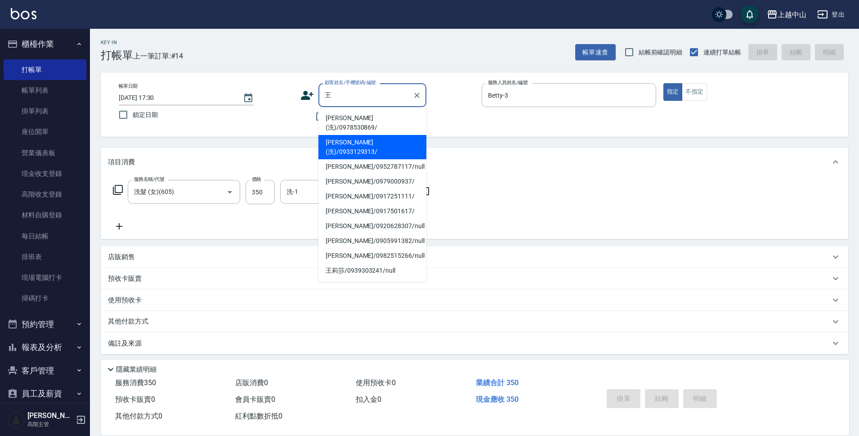
click at [358, 135] on li "[PERSON_NAME](洗)/0933129313/" at bounding box center [372, 147] width 108 height 24
type input "[PERSON_NAME](洗)/0933129313/"
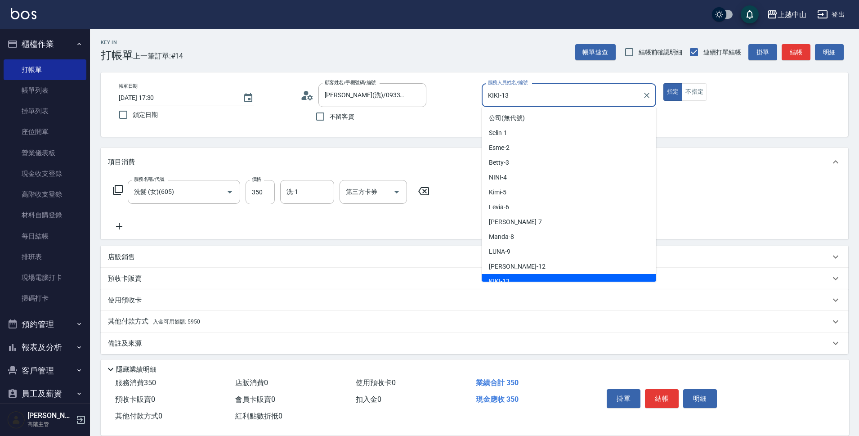
click at [575, 94] on input "KIKI-13" at bounding box center [562, 95] width 153 height 16
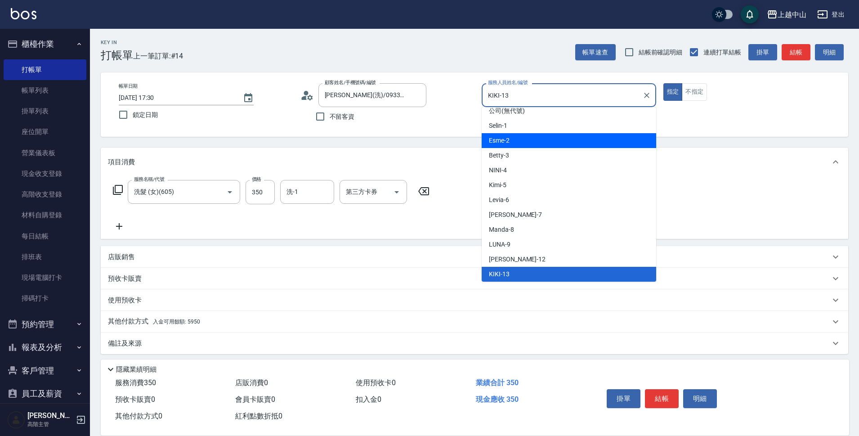
click at [526, 143] on div "Esme -2" at bounding box center [569, 140] width 174 height 15
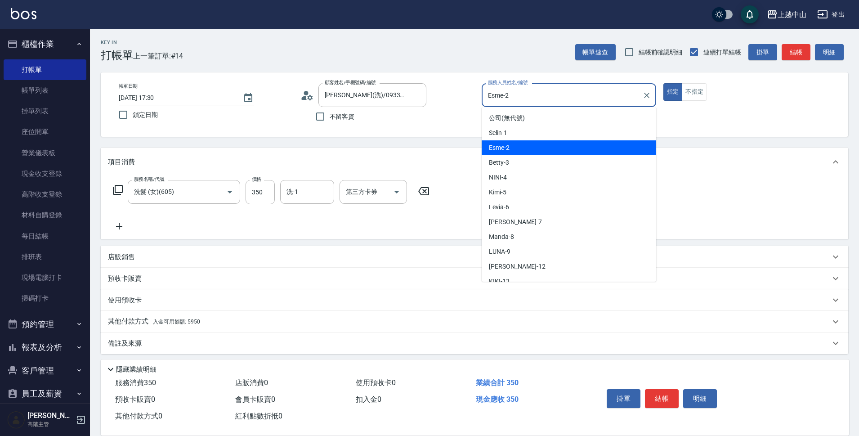
click at [550, 96] on input "Esme-2" at bounding box center [562, 95] width 153 height 16
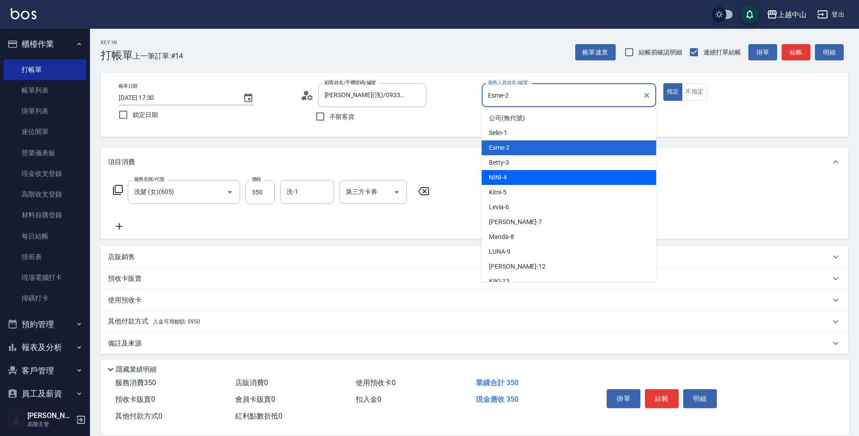
click at [575, 173] on div "NINI -4" at bounding box center [569, 177] width 174 height 15
click at [549, 93] on input "NINI-4" at bounding box center [562, 95] width 153 height 16
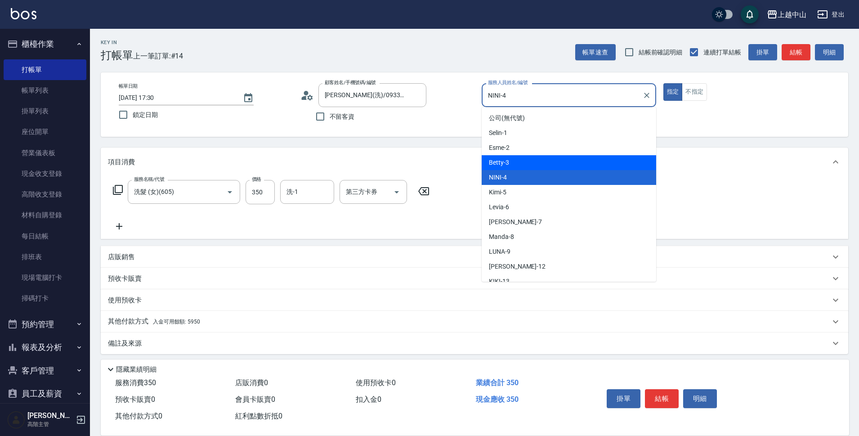
click at [562, 167] on div "Betty -3" at bounding box center [569, 162] width 174 height 15
type input "Betty-3"
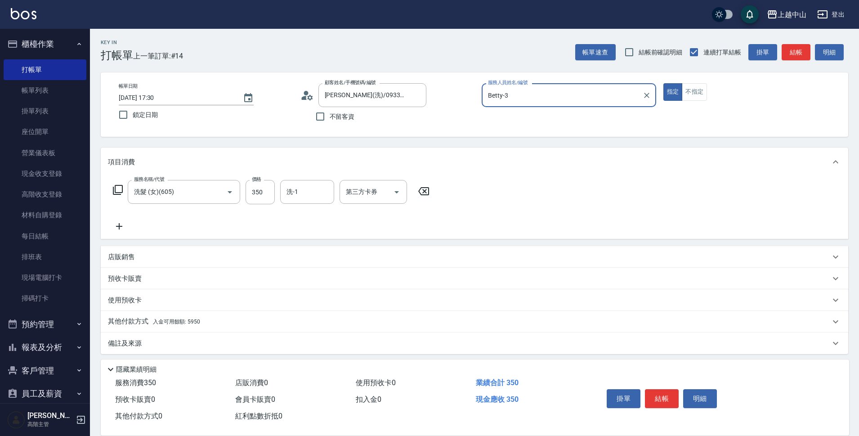
scroll to position [4, 0]
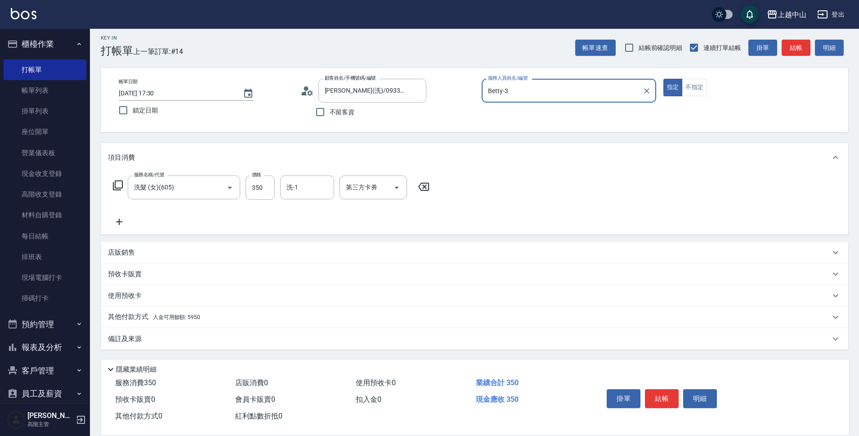
click at [201, 309] on div "其他付款方式 入金可用餘額: 5950" at bounding box center [474, 317] width 747 height 22
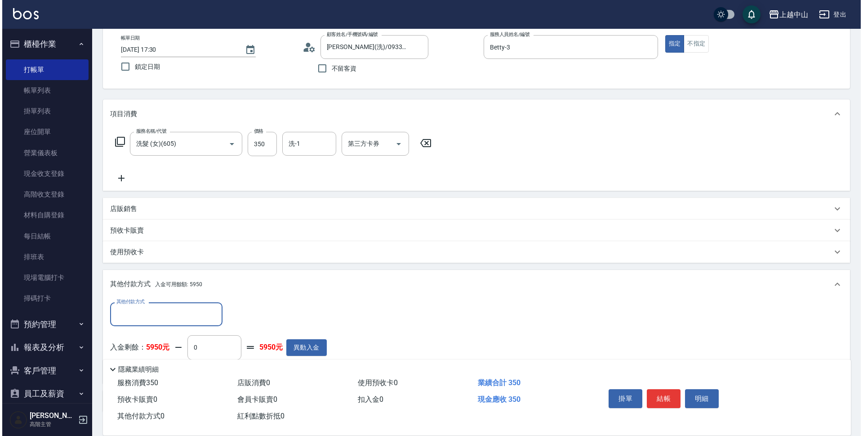
scroll to position [111, 0]
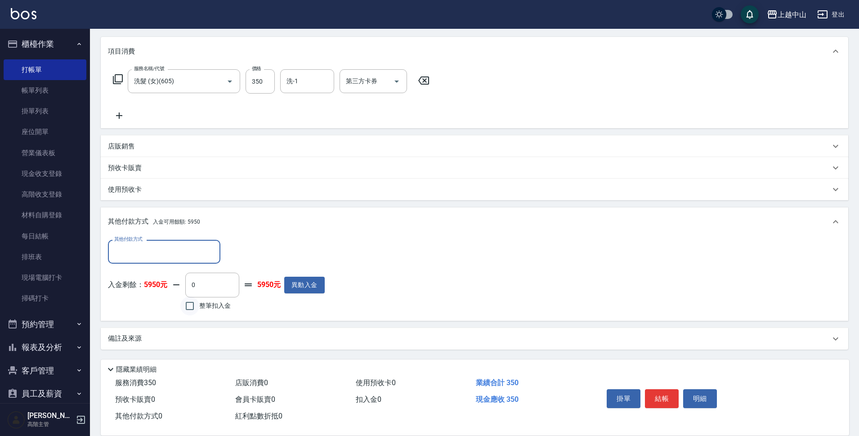
click at [183, 303] on input "整筆扣入金" at bounding box center [189, 305] width 19 height 19
checkbox input "true"
type input "350"
click at [707, 393] on button "明細" at bounding box center [700, 398] width 34 height 19
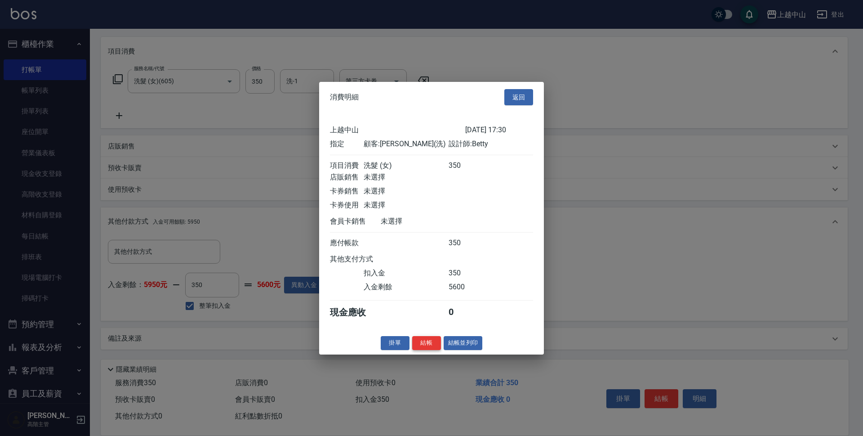
click at [431, 344] on button "結帳" at bounding box center [426, 343] width 29 height 14
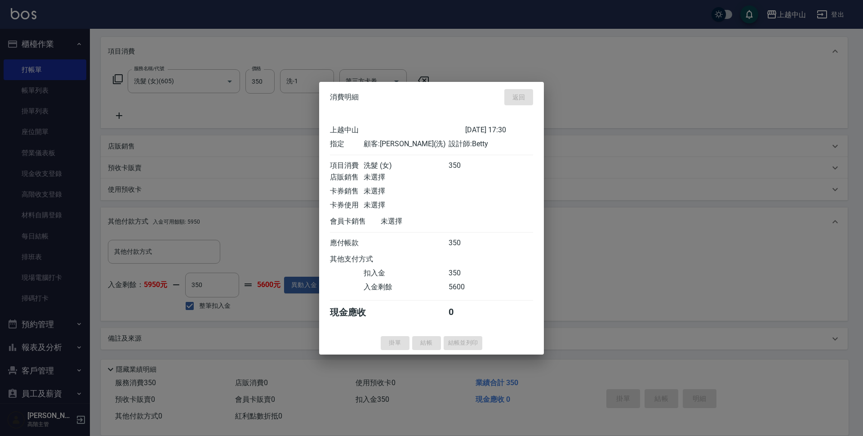
type input "[DATE] 17:31"
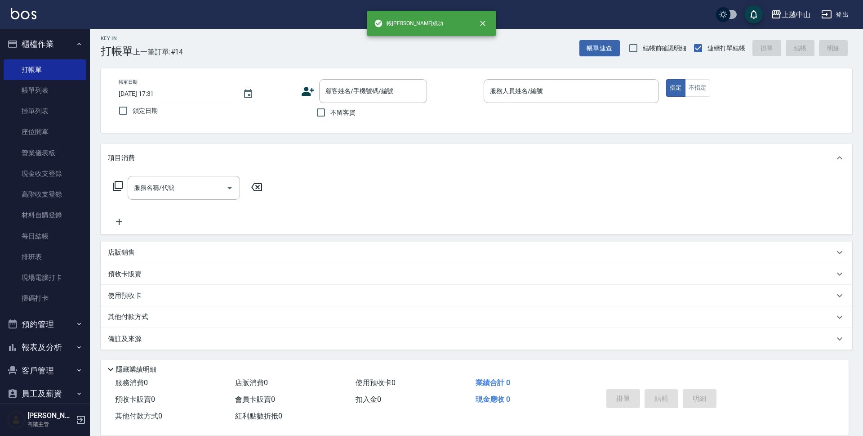
scroll to position [0, 0]
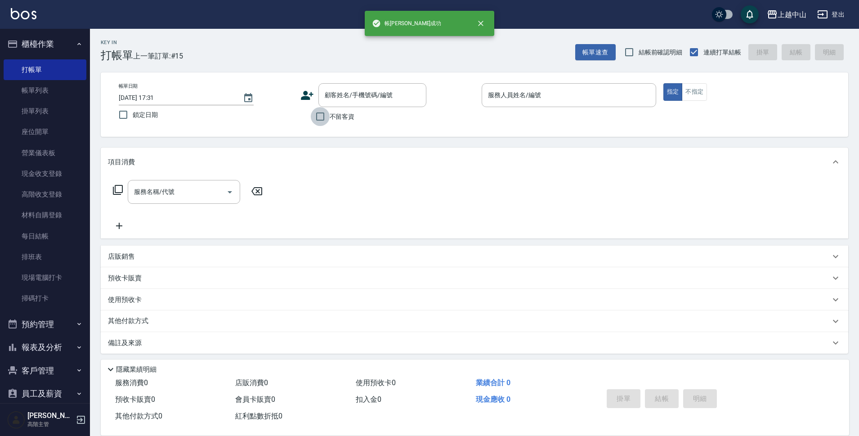
click at [322, 115] on input "不留客資" at bounding box center [320, 116] width 19 height 19
checkbox input "true"
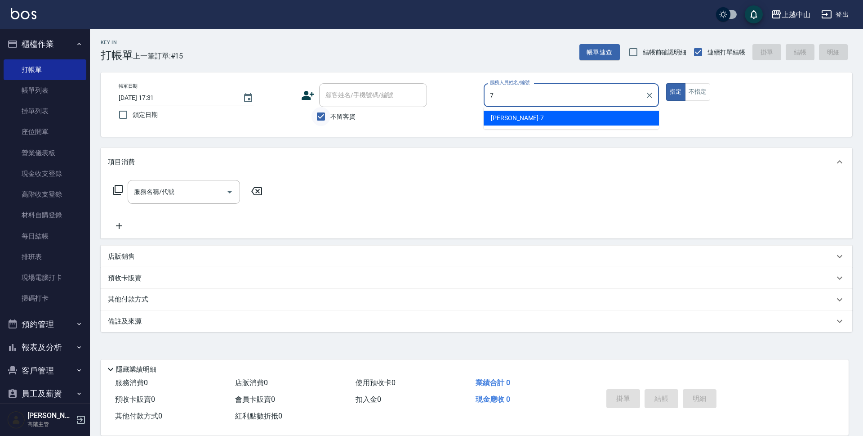
type input "[PERSON_NAME]-7"
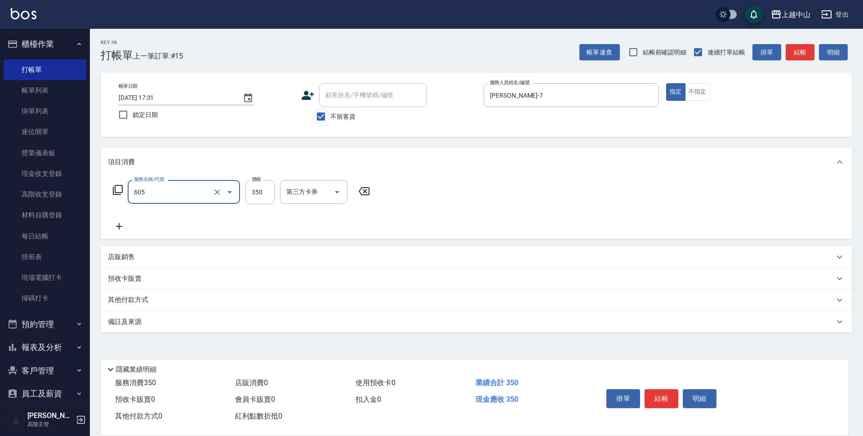
type input "洗髮 (女)(605)"
type input "500"
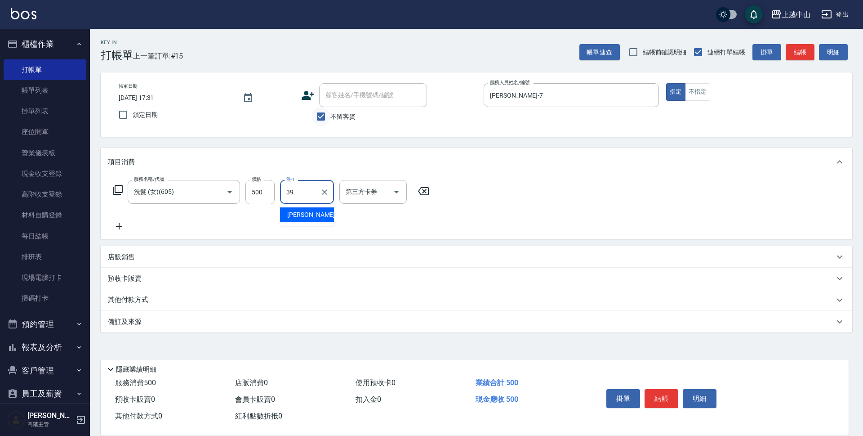
type input "[PERSON_NAME]-39"
